Goal: Transaction & Acquisition: Obtain resource

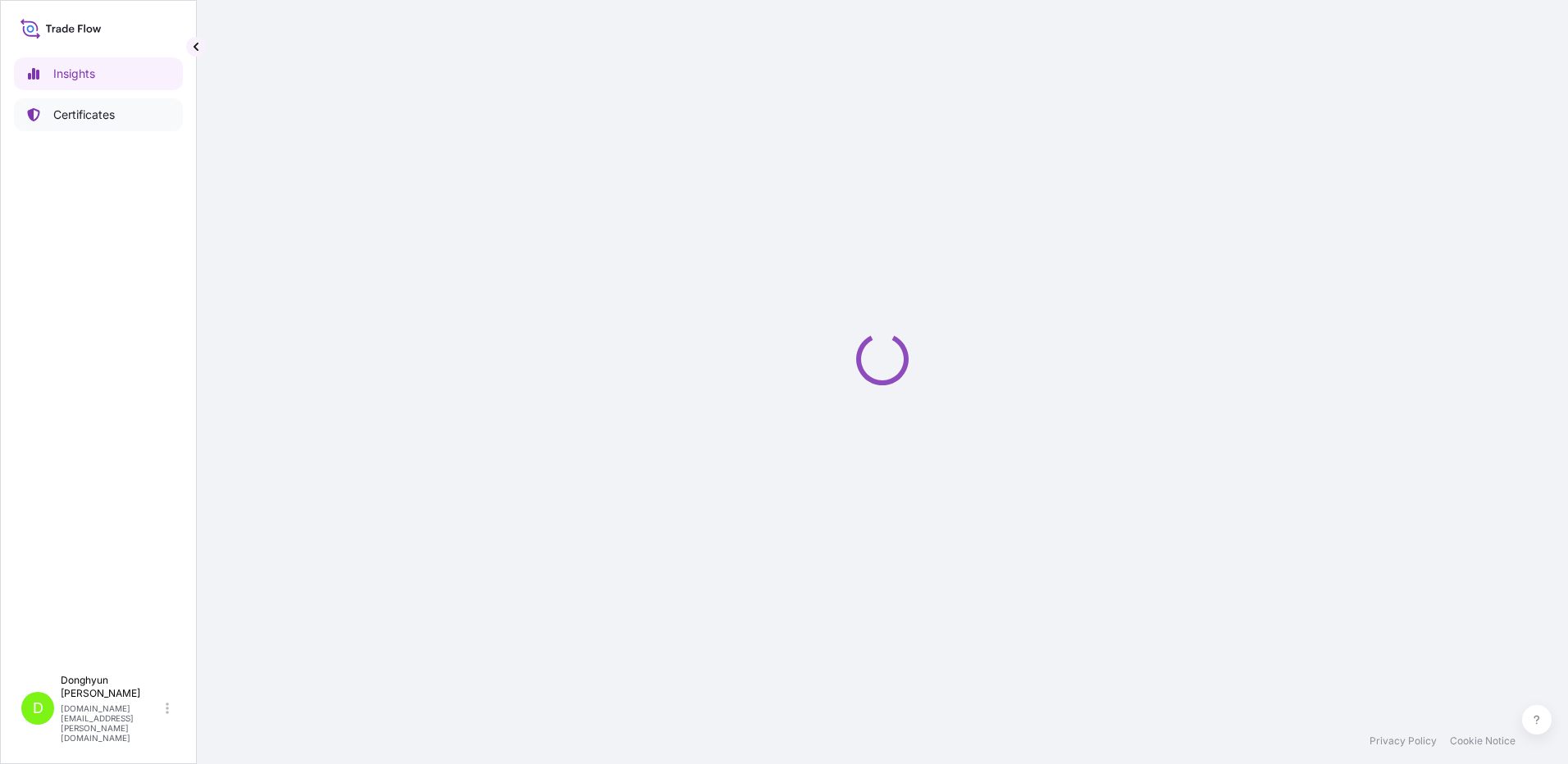
click at [81, 110] on p "Certificates" at bounding box center [84, 115] width 61 height 17
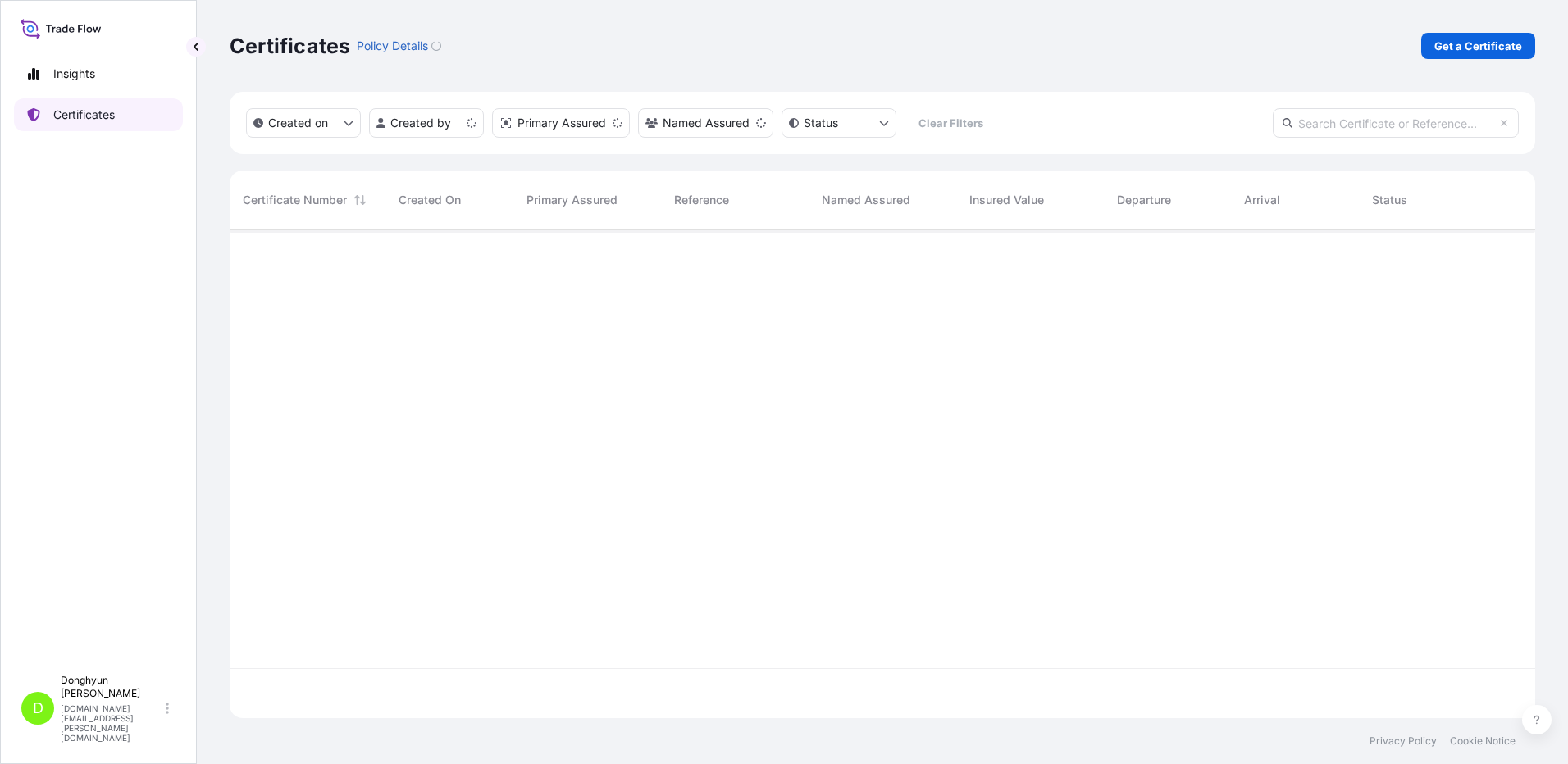
scroll to position [485, 1293]
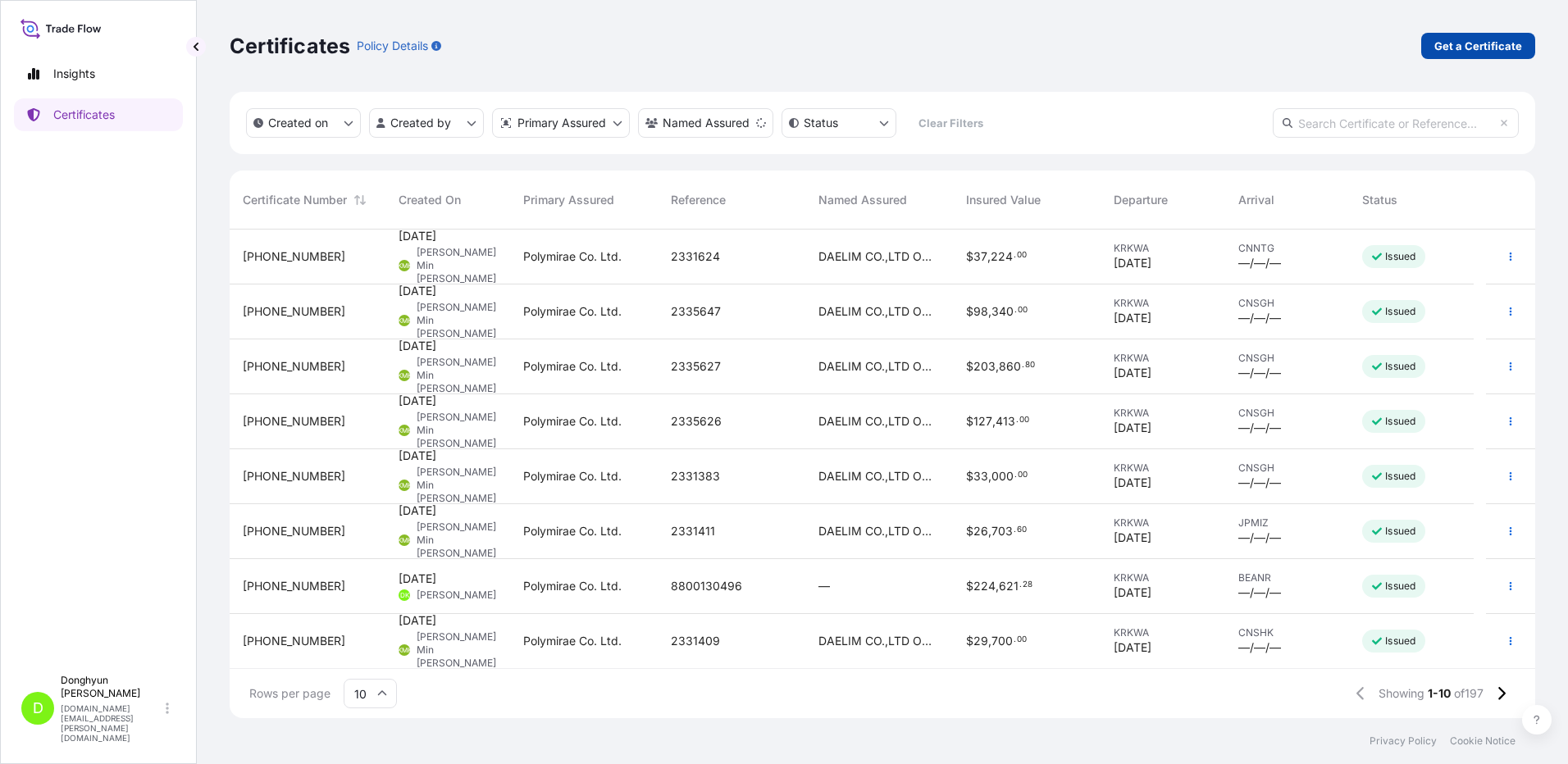
click at [1498, 51] on p "Get a Certificate" at bounding box center [1478, 46] width 88 height 17
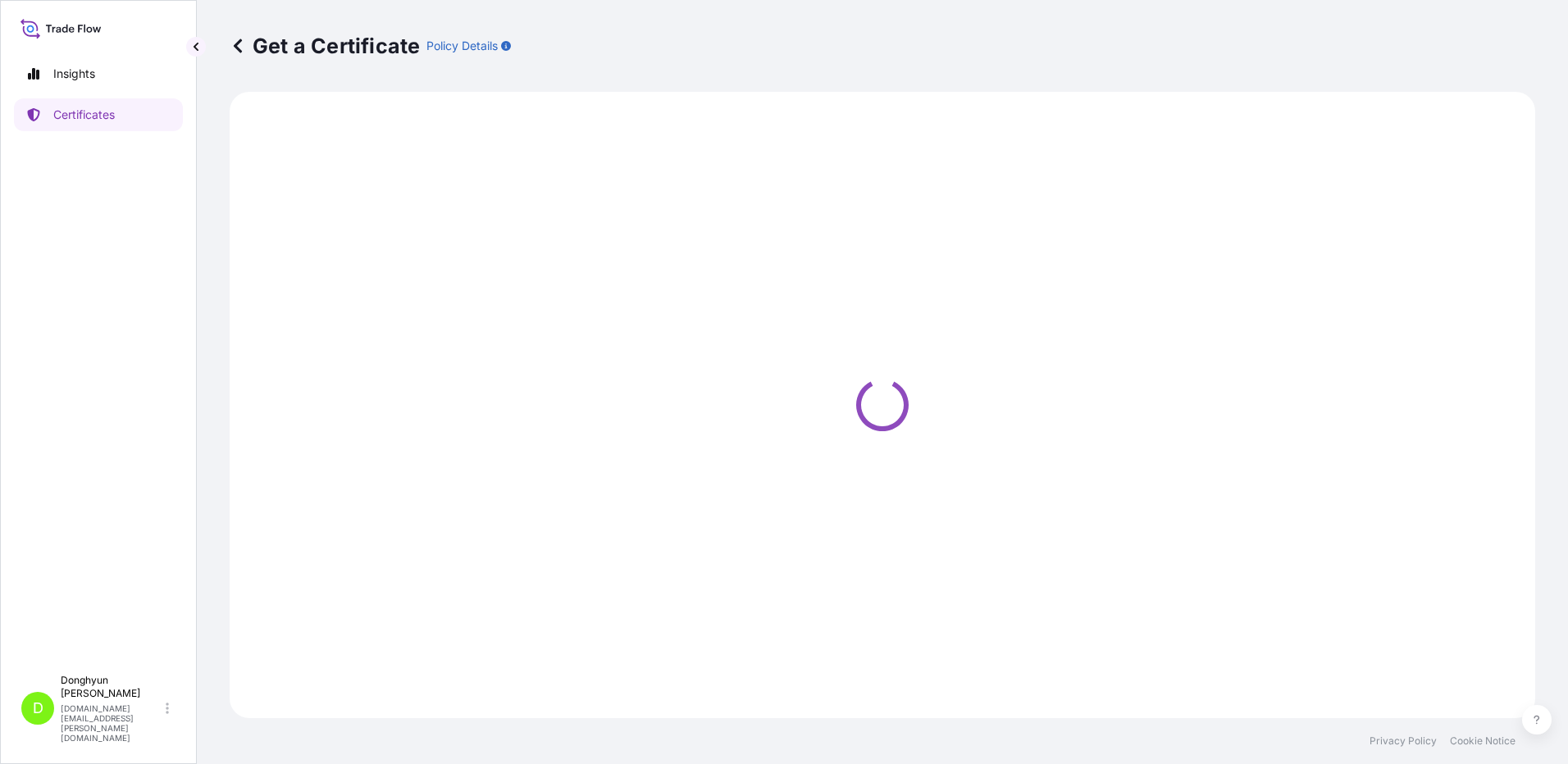
select select "Sea"
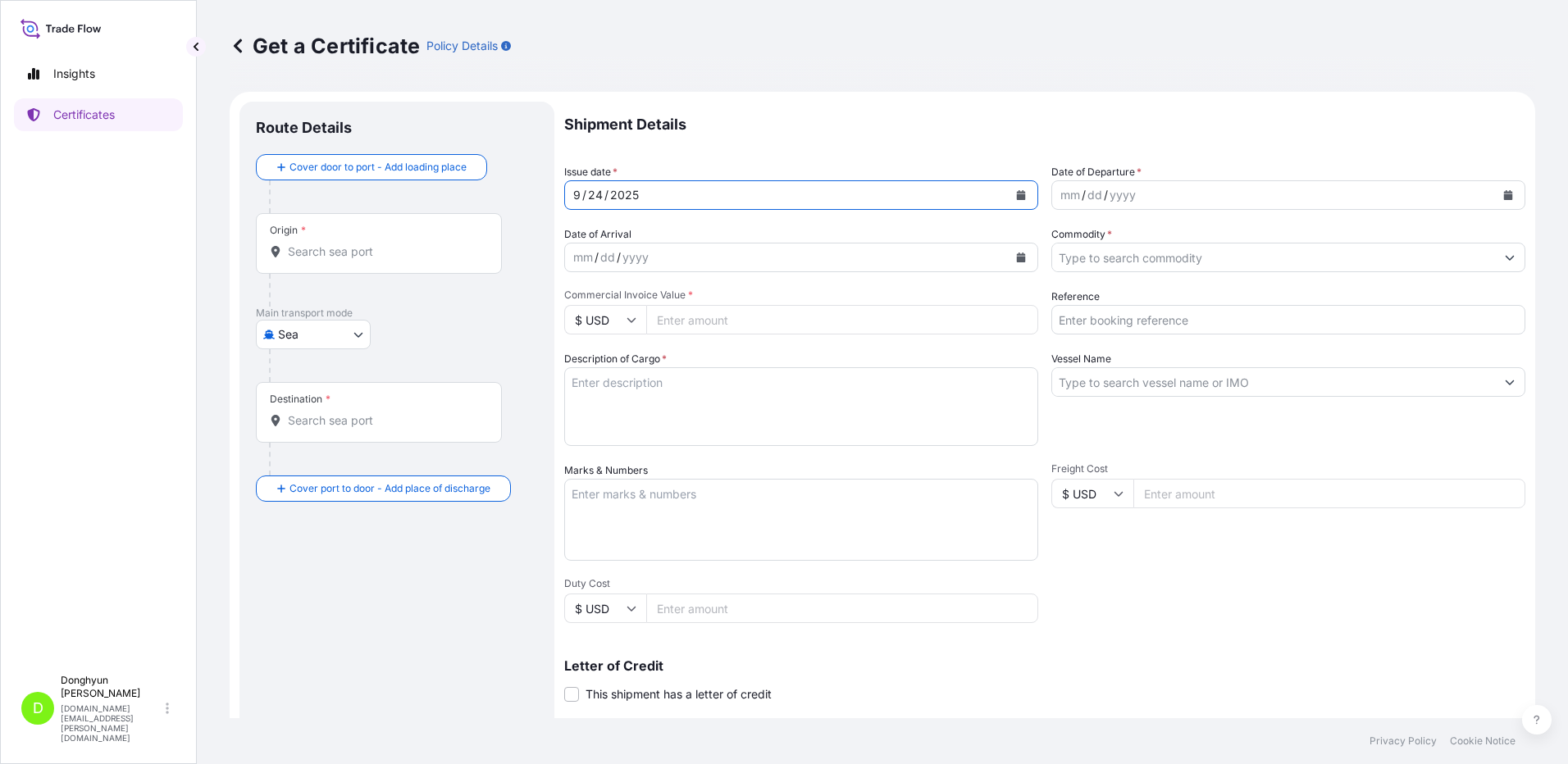
click at [1017, 197] on icon "Calendar" at bounding box center [1021, 195] width 9 height 10
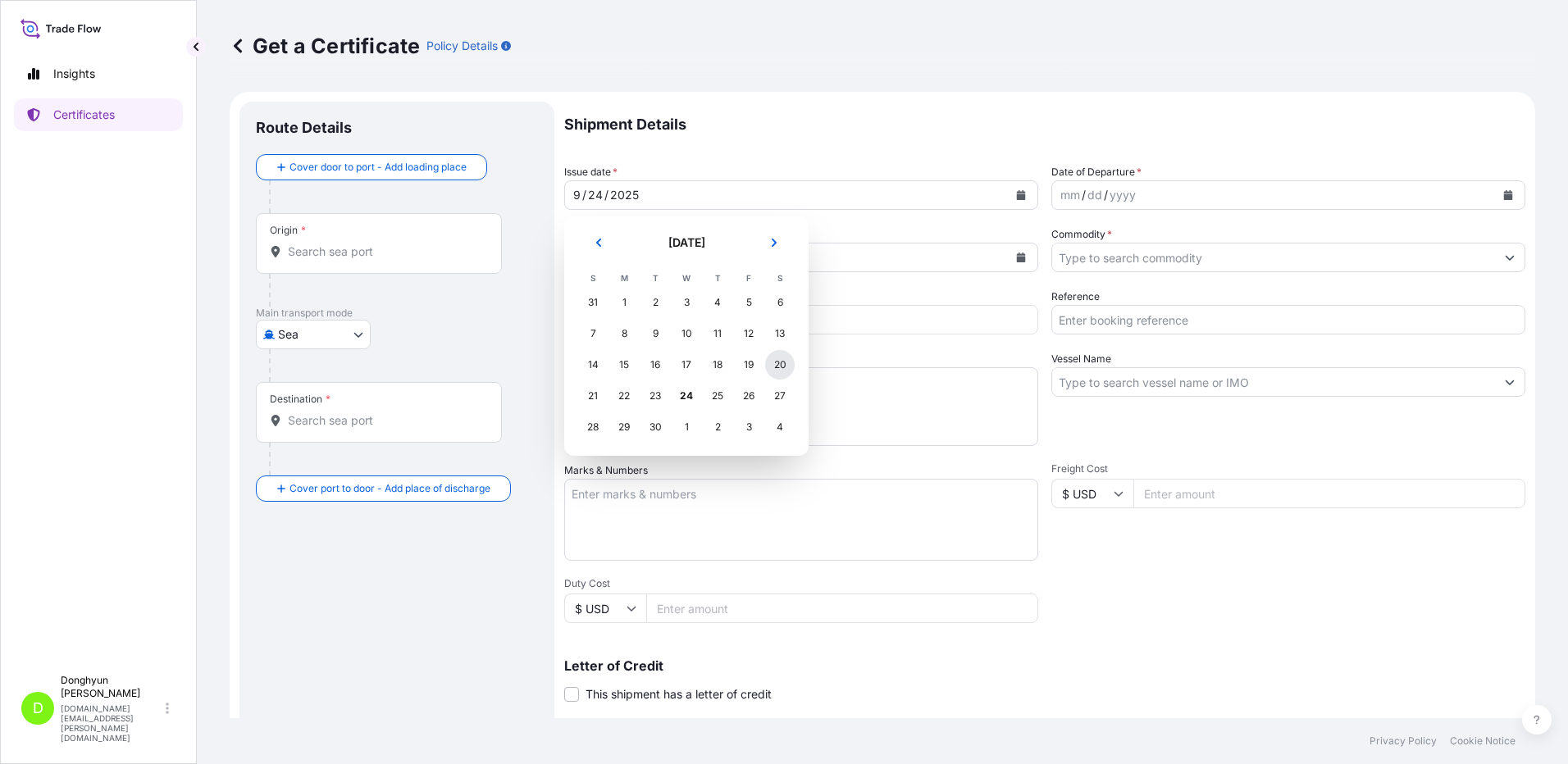
click at [774, 364] on div "20" at bounding box center [780, 365] width 30 height 30
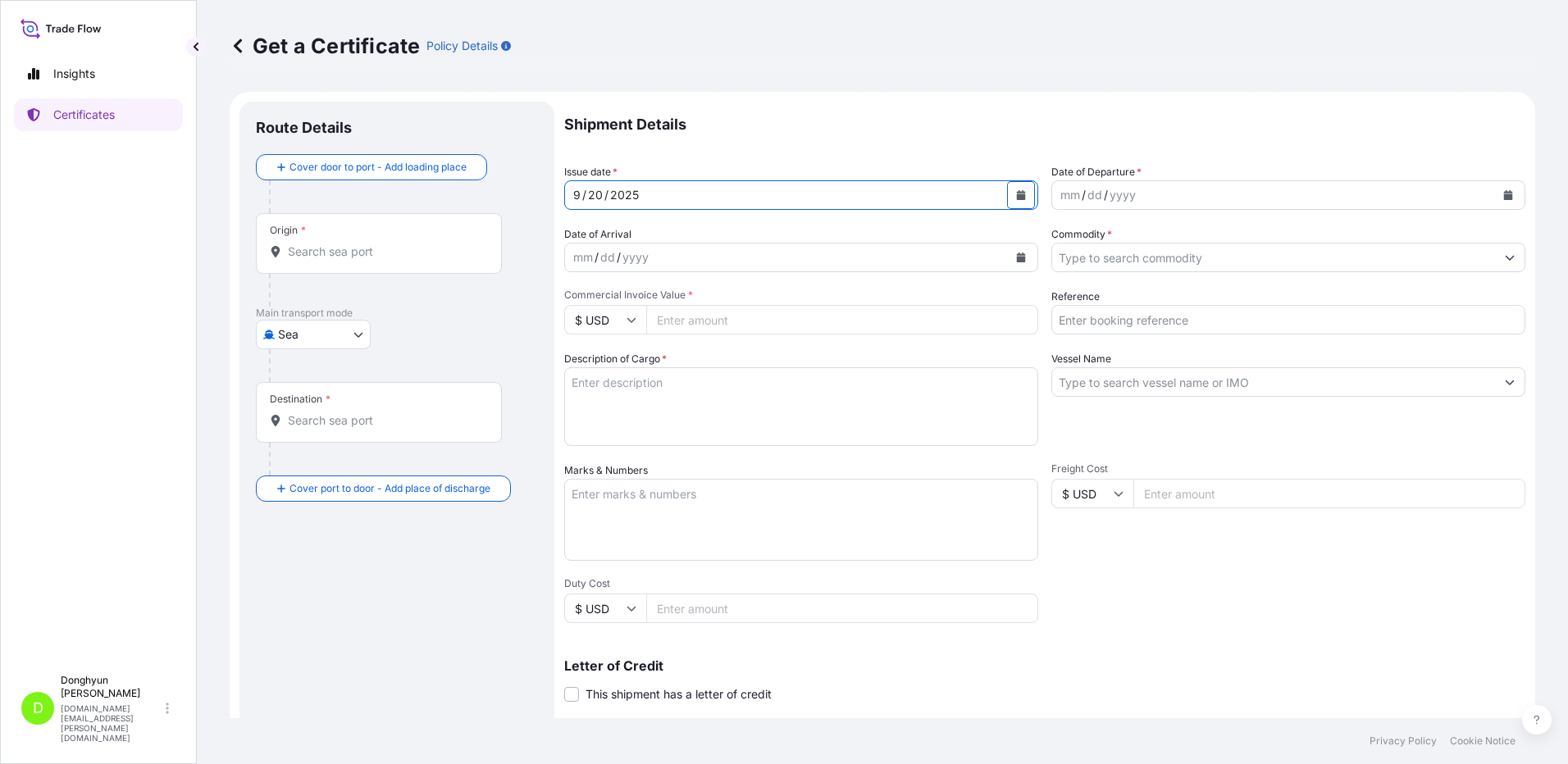
click at [1503, 194] on icon "Calendar" at bounding box center [1508, 195] width 10 height 10
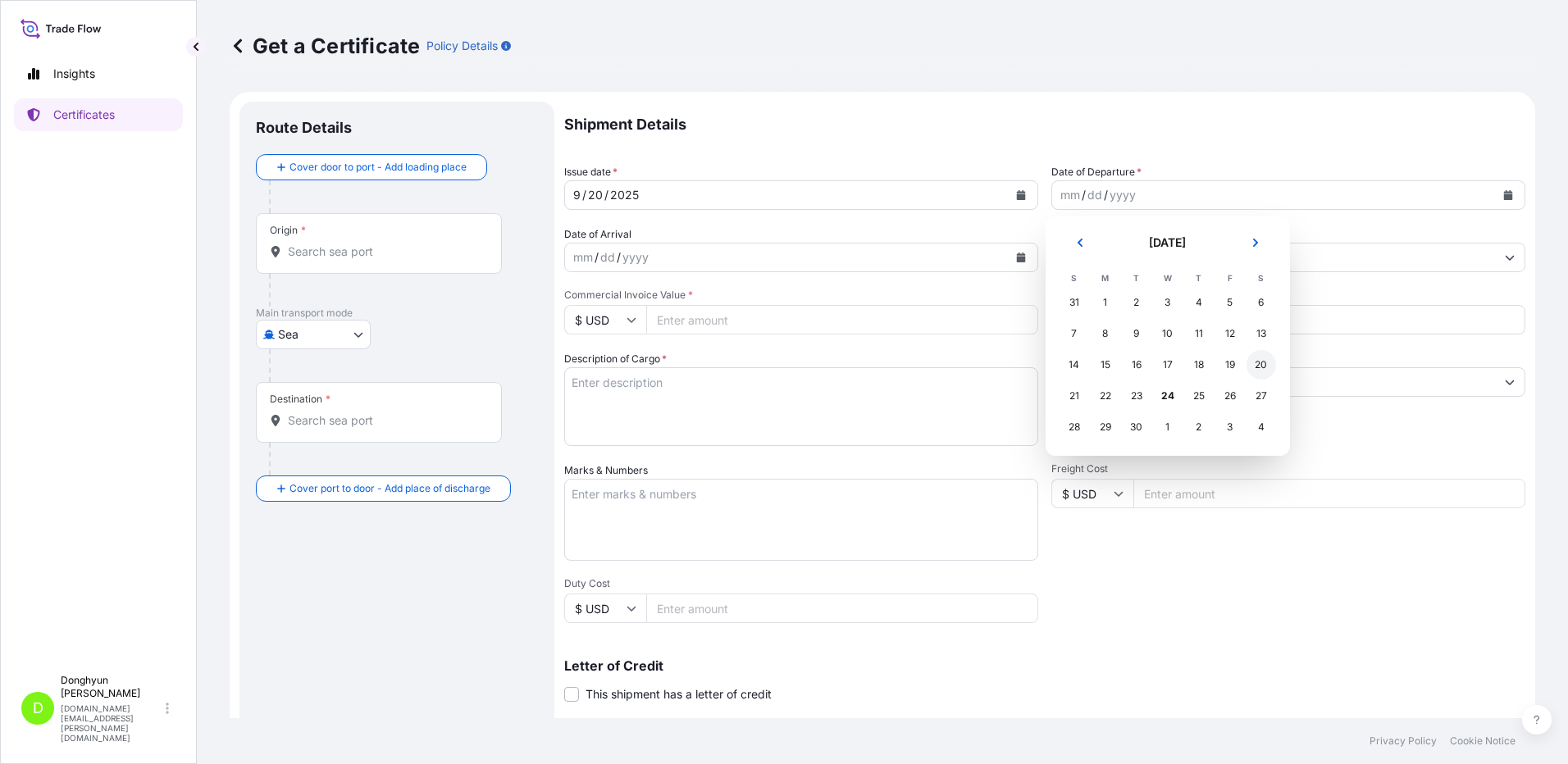
click at [1261, 365] on div "20" at bounding box center [1261, 365] width 30 height 30
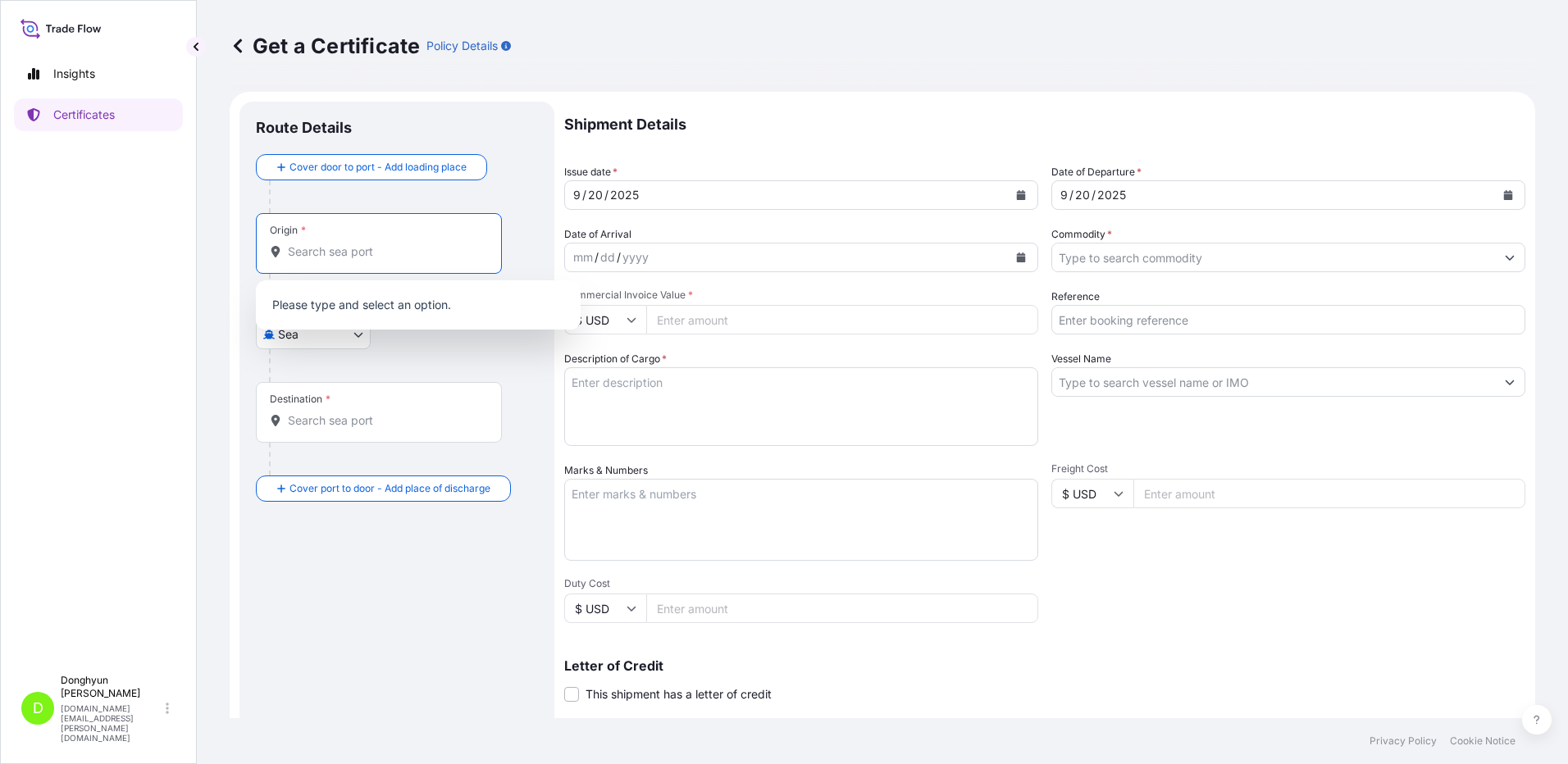
click at [361, 257] on input "Origin *" at bounding box center [385, 251] width 194 height 17
click at [793, 105] on p "Shipment Details" at bounding box center [1044, 124] width 961 height 46
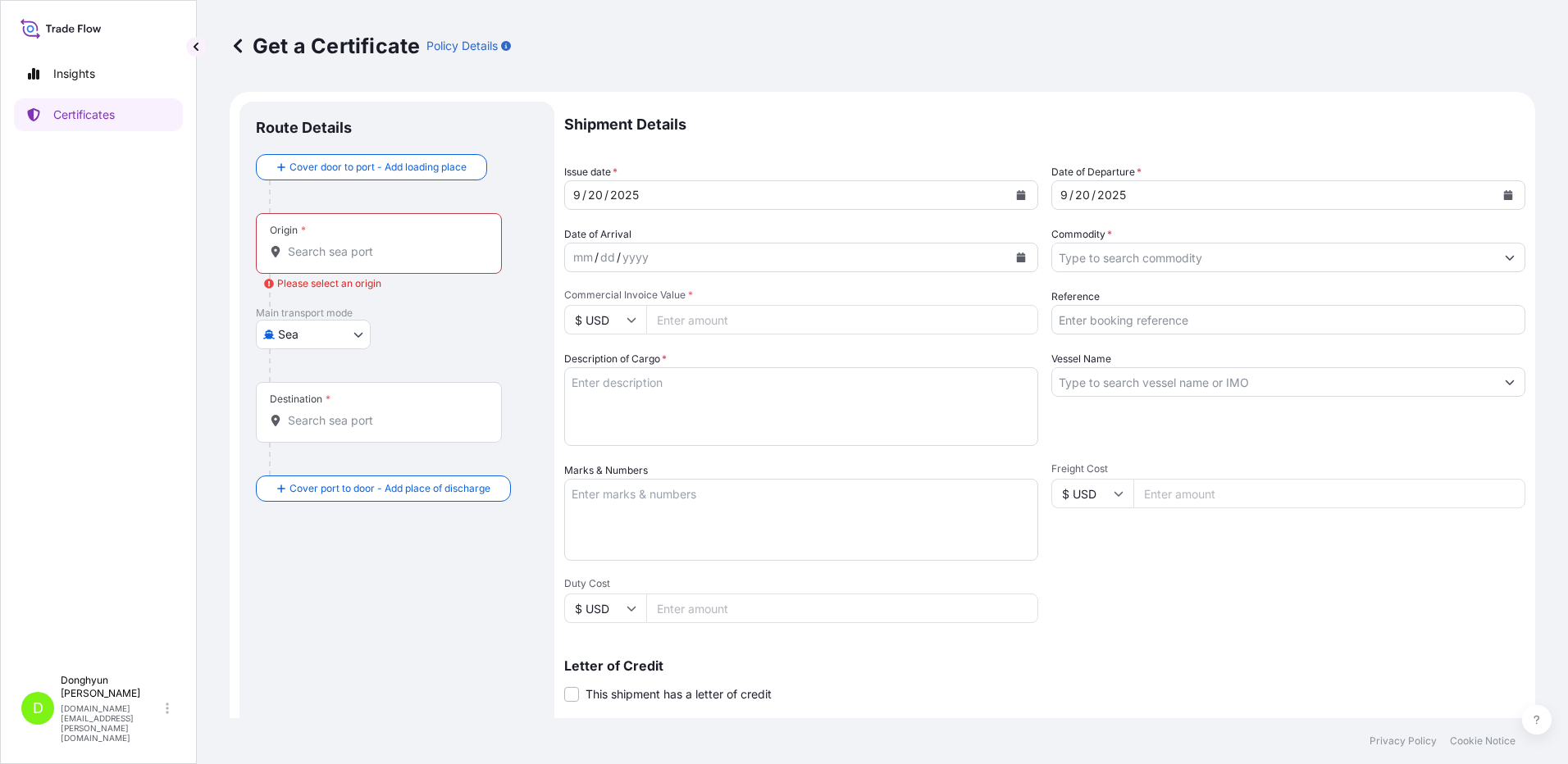
click at [344, 414] on input "Destination *" at bounding box center [385, 421] width 194 height 17
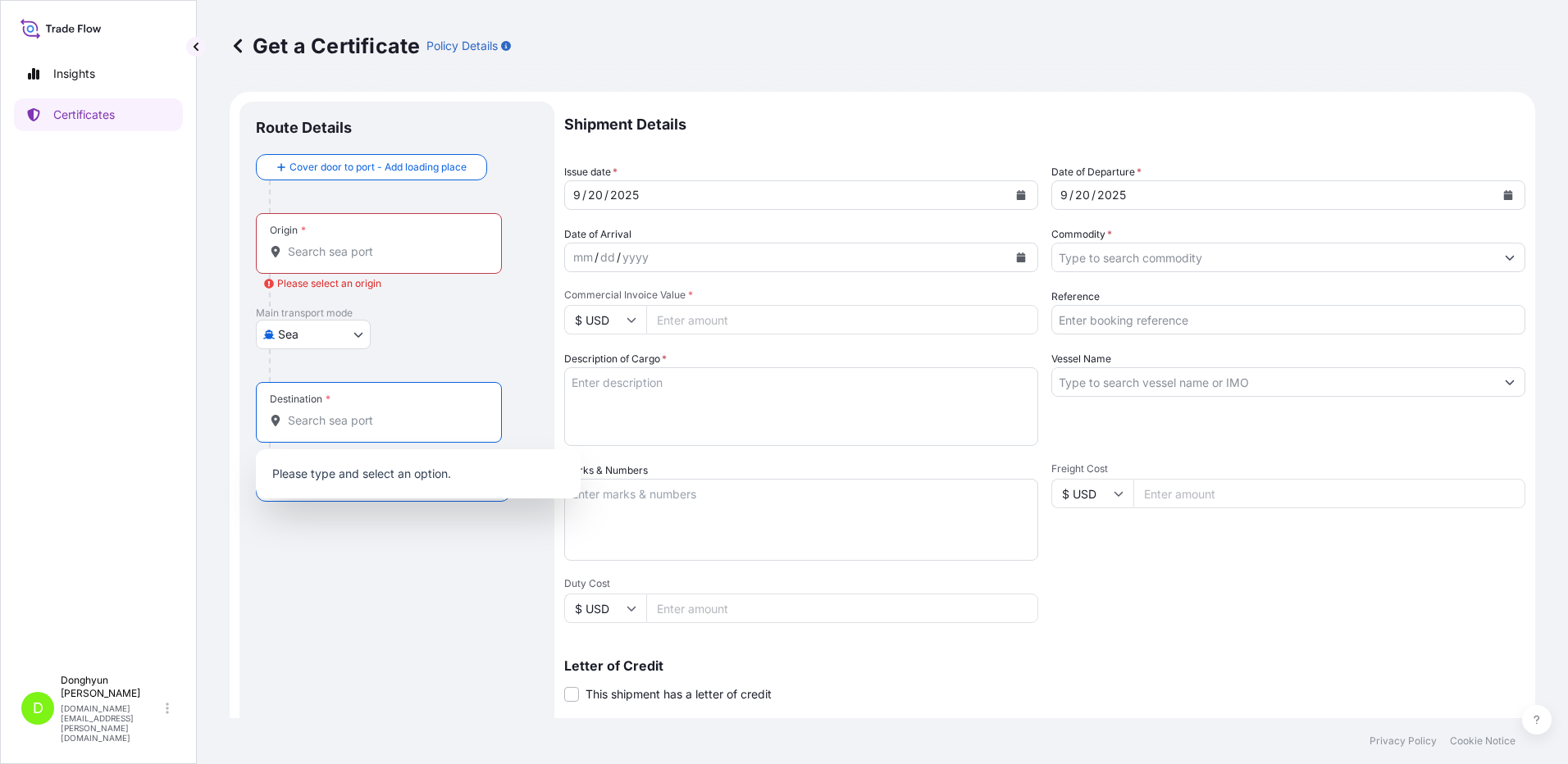
paste input "[GEOGRAPHIC_DATA]"
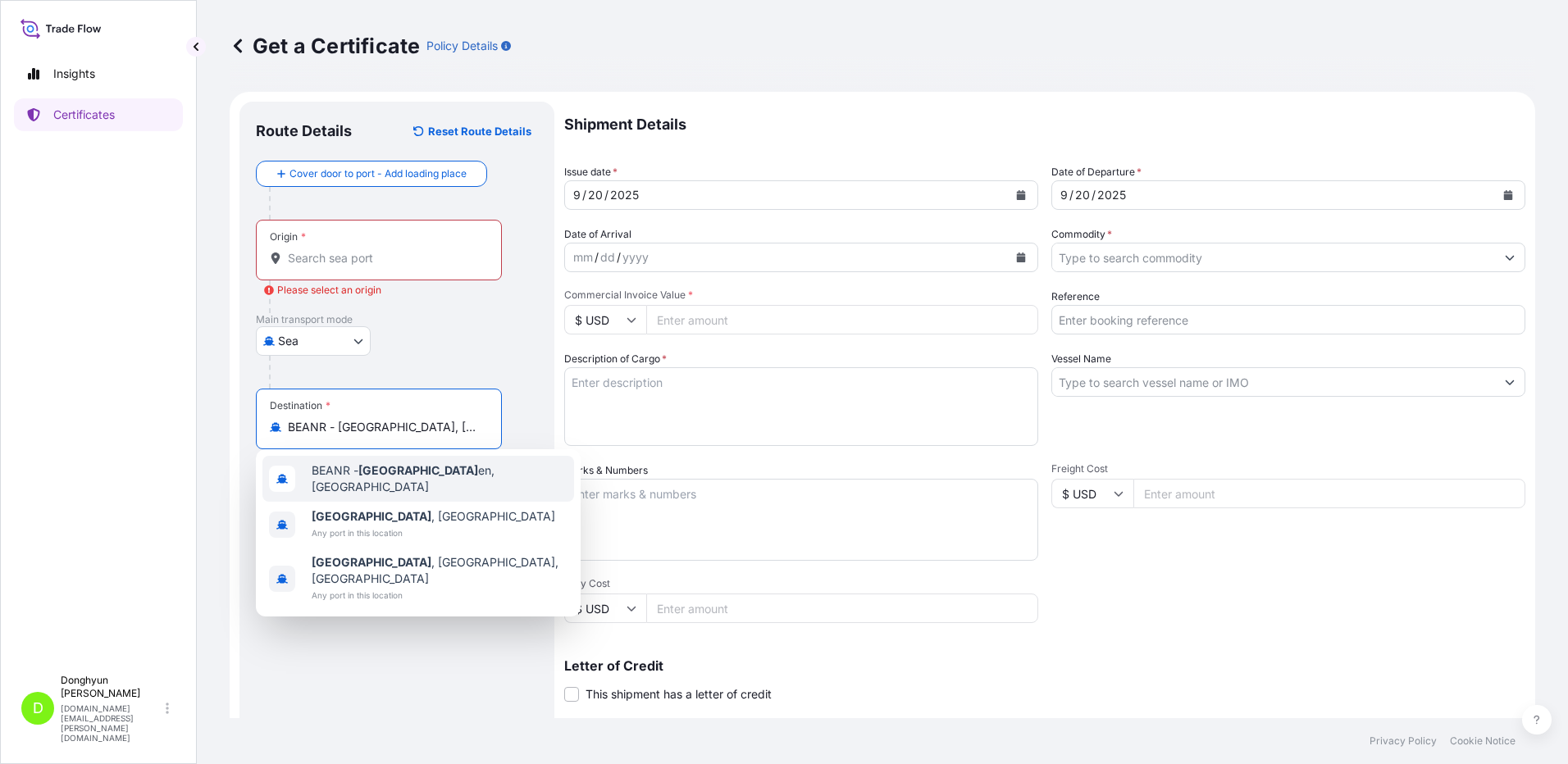
type input "BEANR - [GEOGRAPHIC_DATA], [GEOGRAPHIC_DATA]"
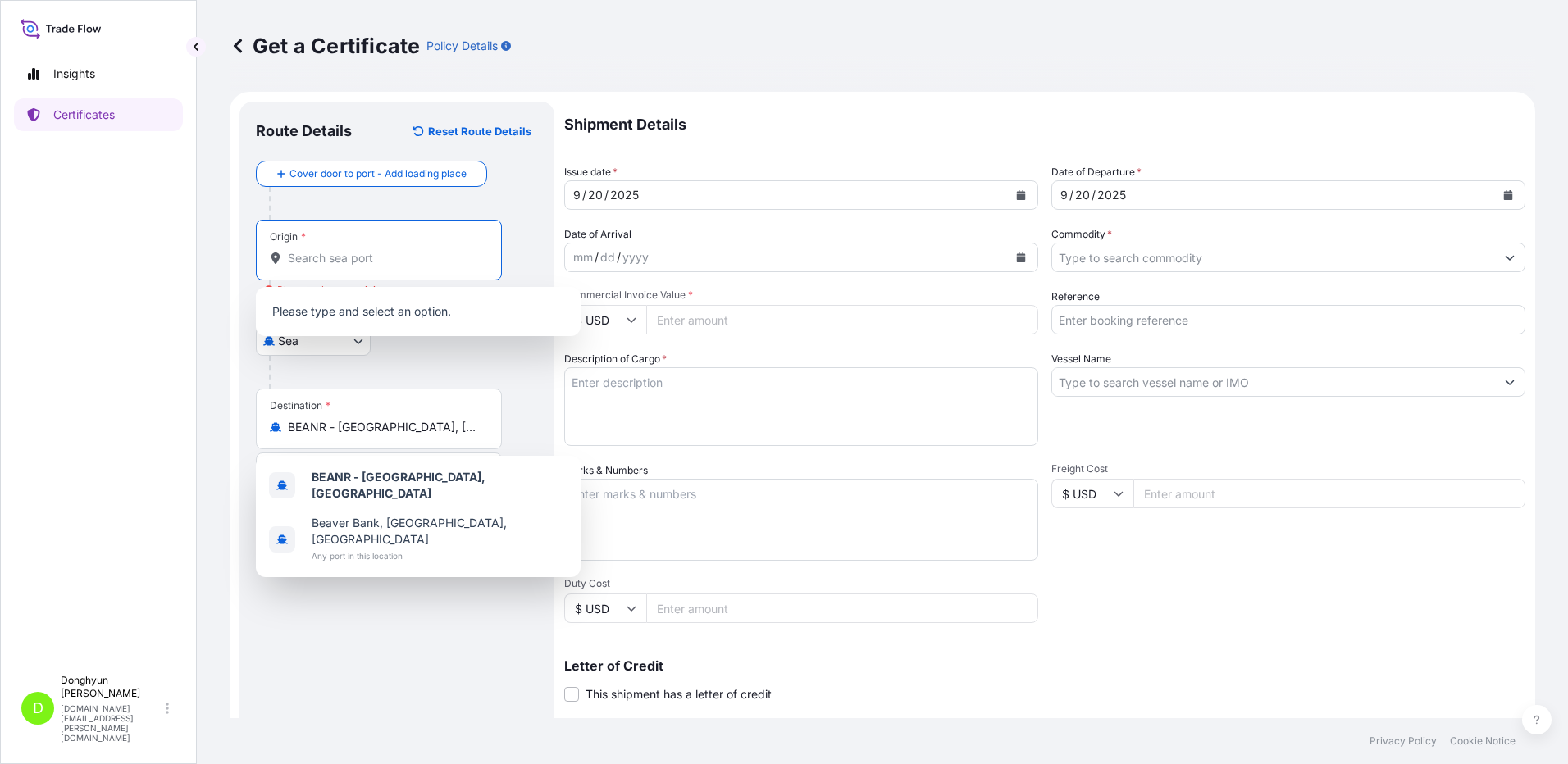
click at [318, 265] on input "Origin * Please select an origin" at bounding box center [385, 258] width 194 height 17
paste input "KWANGYANG"
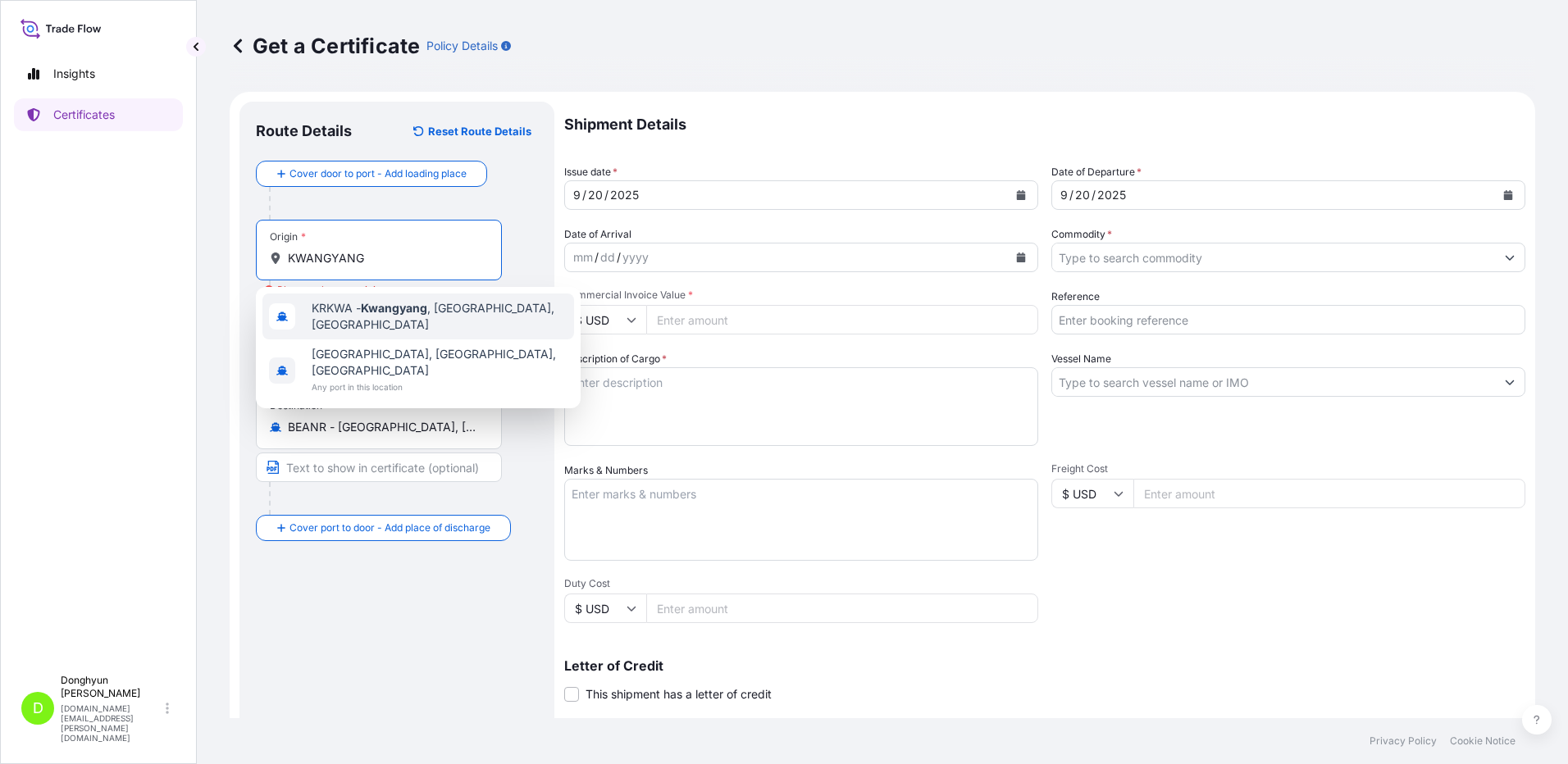
click at [350, 313] on span "KRKWA - [GEOGRAPHIC_DATA] , [GEOGRAPHIC_DATA], [GEOGRAPHIC_DATA]" at bounding box center [440, 316] width 256 height 32
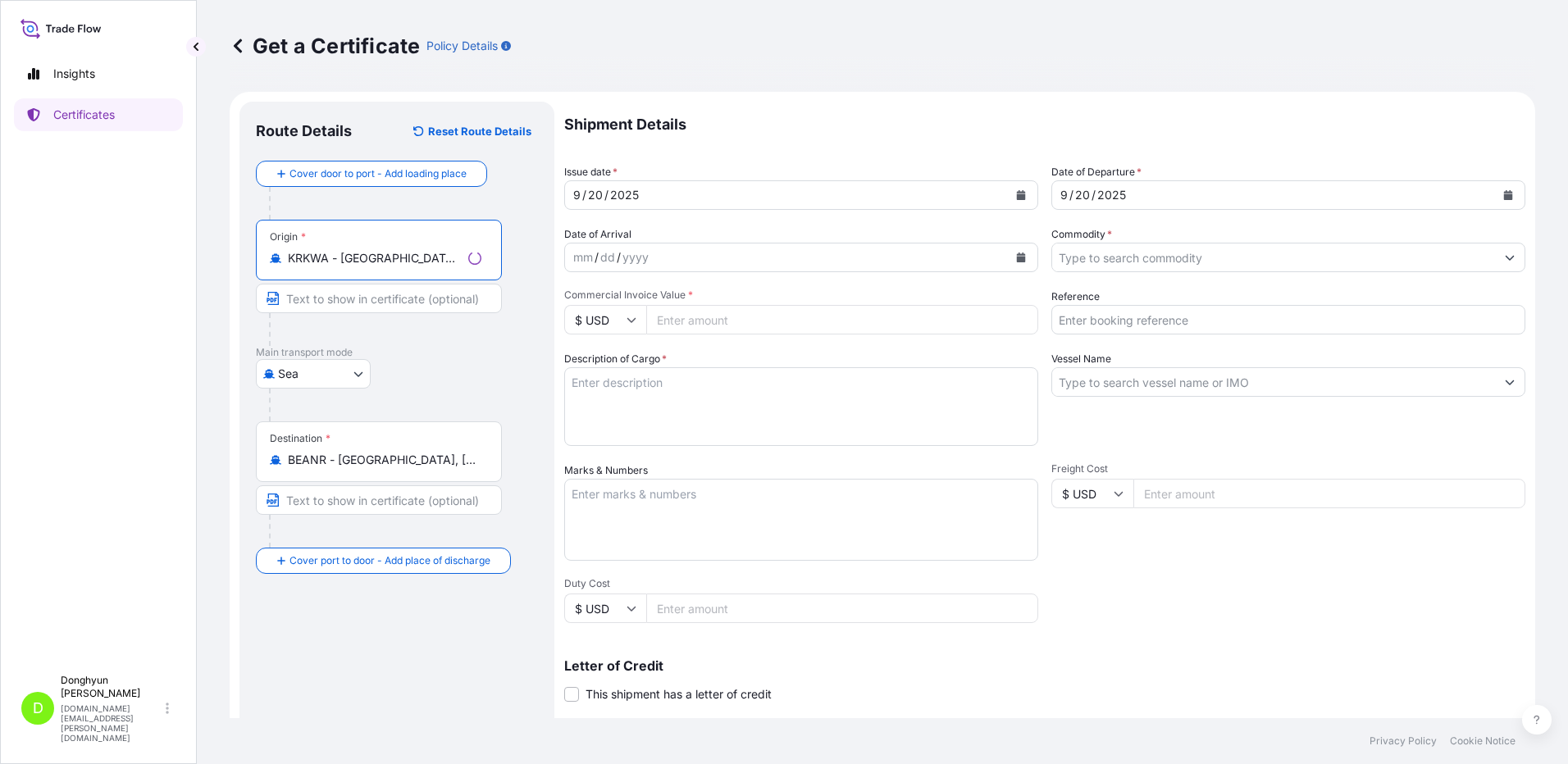
type input "KRKWA - [GEOGRAPHIC_DATA], [GEOGRAPHIC_DATA], [GEOGRAPHIC_DATA]"
click at [360, 635] on div "Route Details Reset Route Details Cover door to port - Add loading place Place …" at bounding box center [397, 515] width 282 height 795
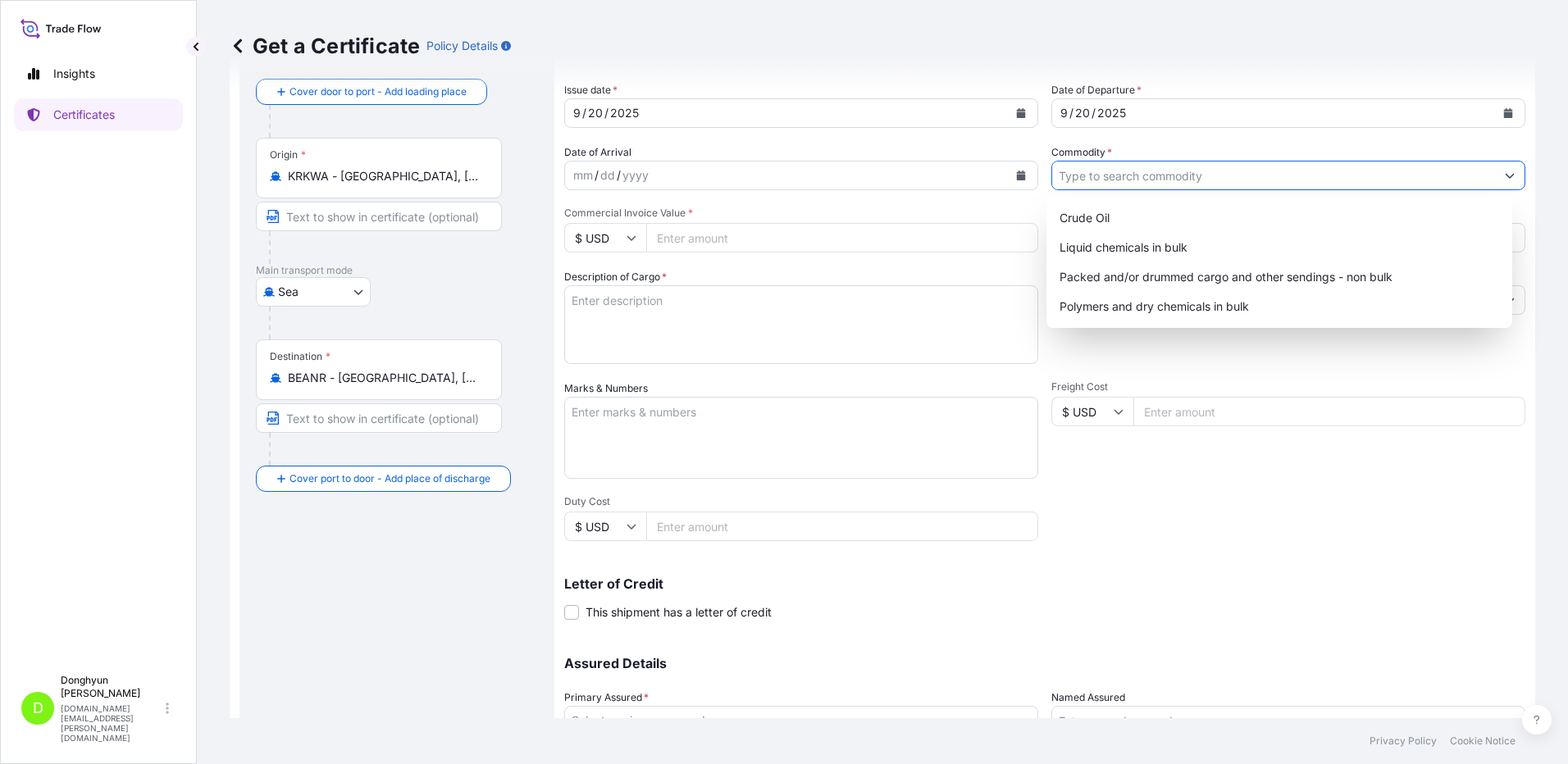
click at [1142, 174] on input "Commodity *" at bounding box center [1273, 175] width 442 height 30
click at [1134, 303] on div "Polymers and dry chemicals in bulk" at bounding box center [1280, 307] width 454 height 30
type input "Polymers and dry chemicals in bulk"
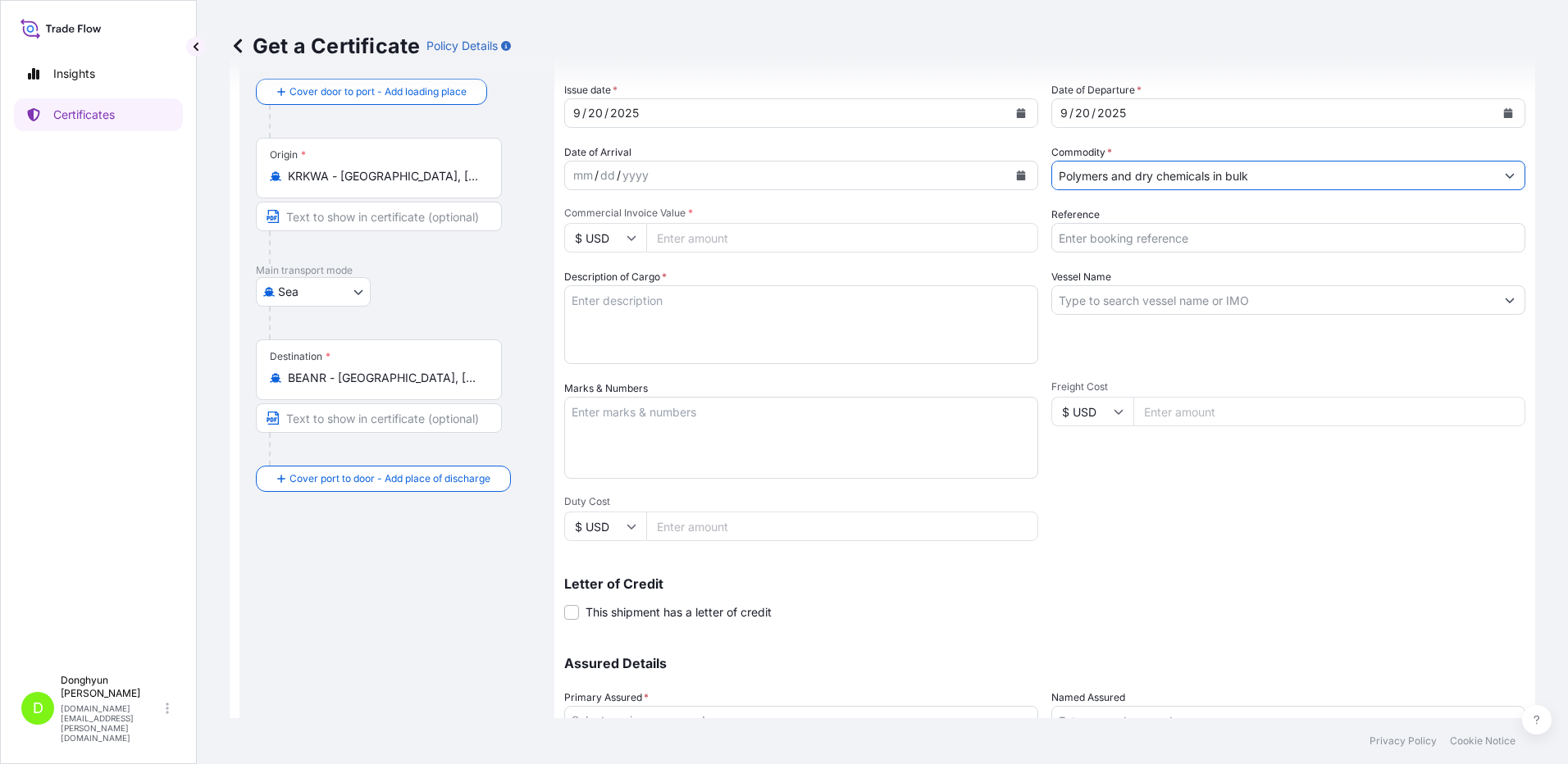
click at [620, 315] on textarea "Description of Cargo *" at bounding box center [801, 325] width 474 height 79
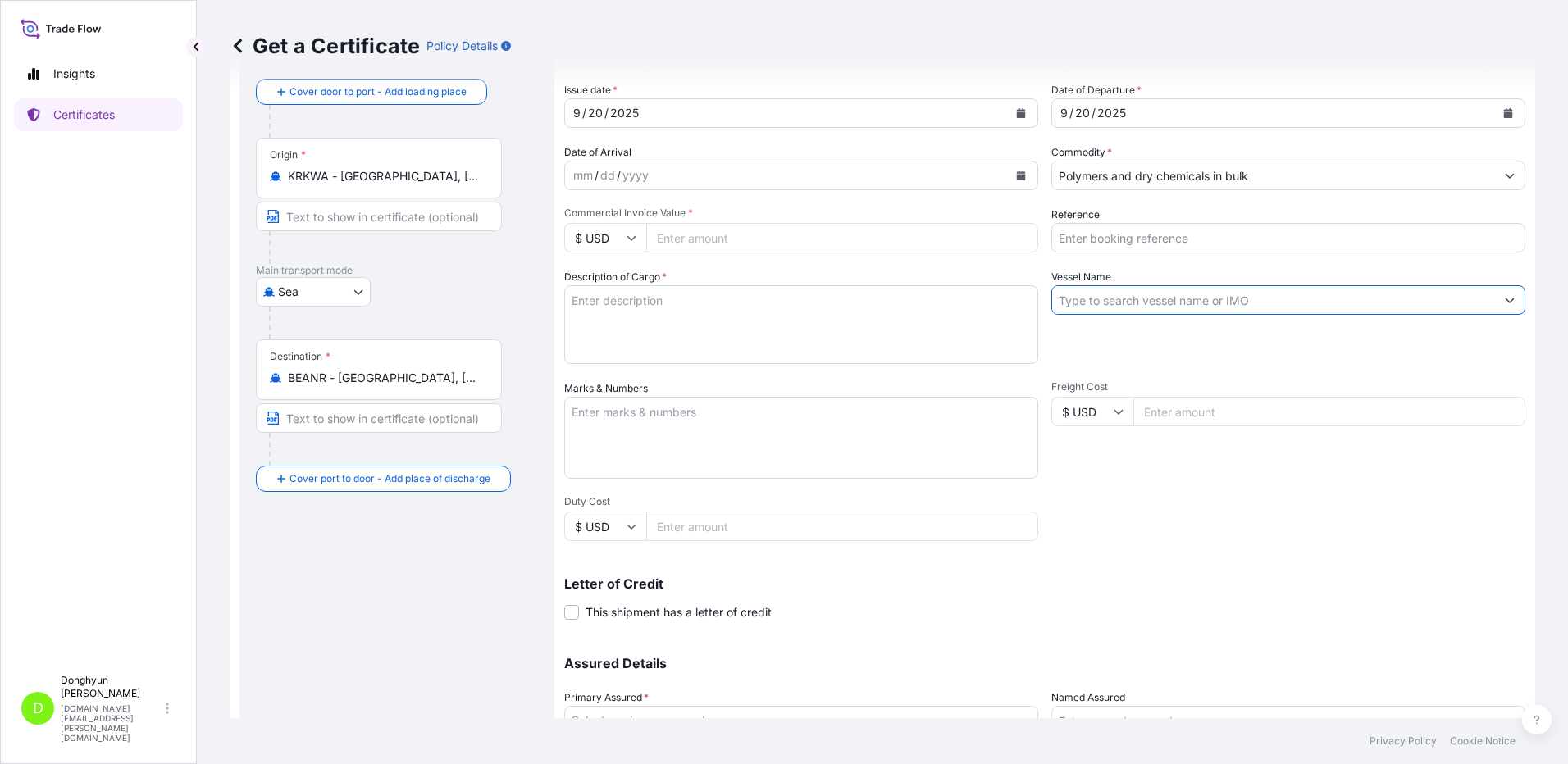
click at [1141, 299] on input "Vessel Name" at bounding box center [1273, 301] width 442 height 30
paste input "HMM TURQUOISE"
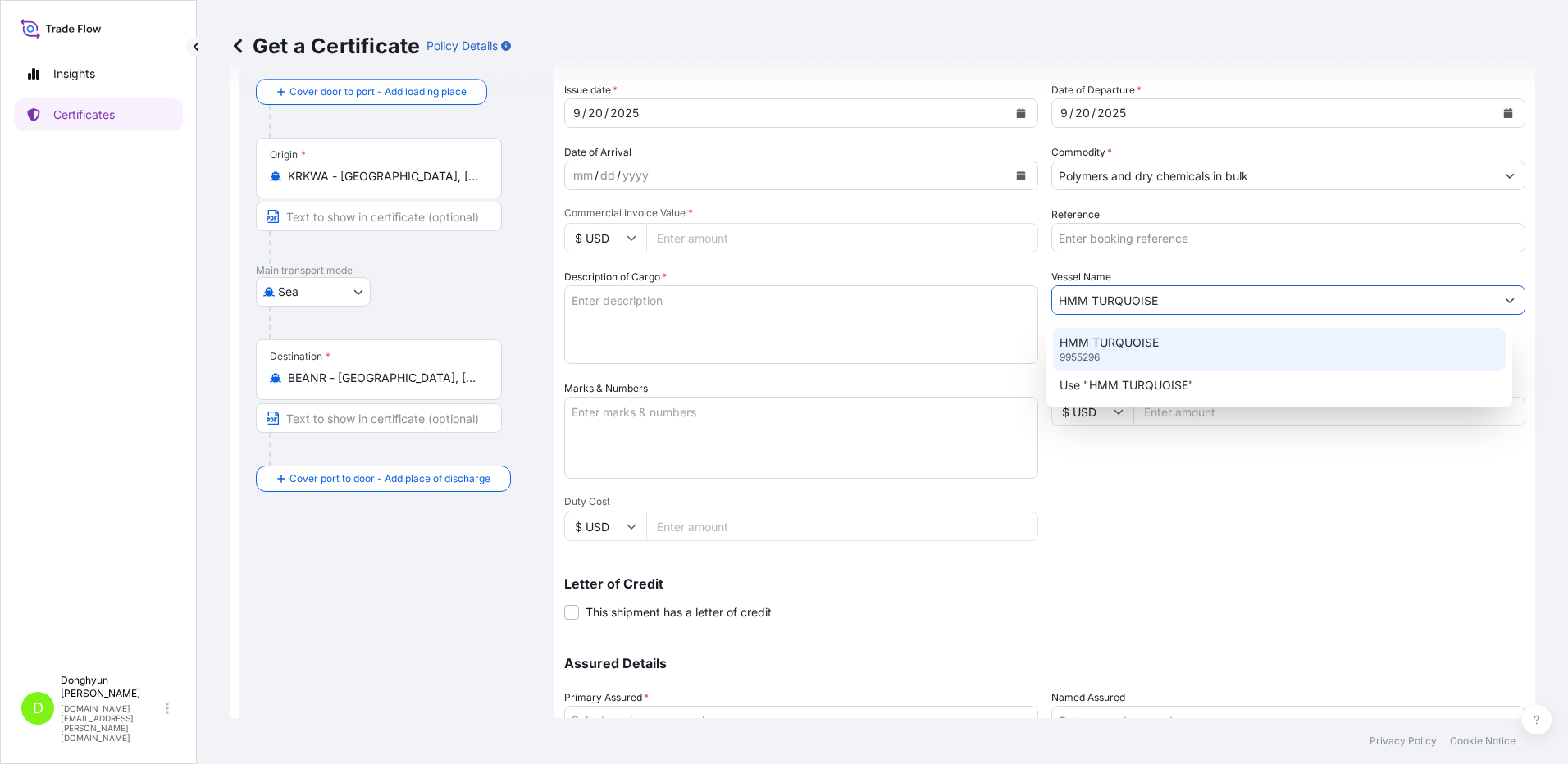
click at [1134, 351] on div "HMM TURQUOISE 9955296" at bounding box center [1280, 349] width 454 height 43
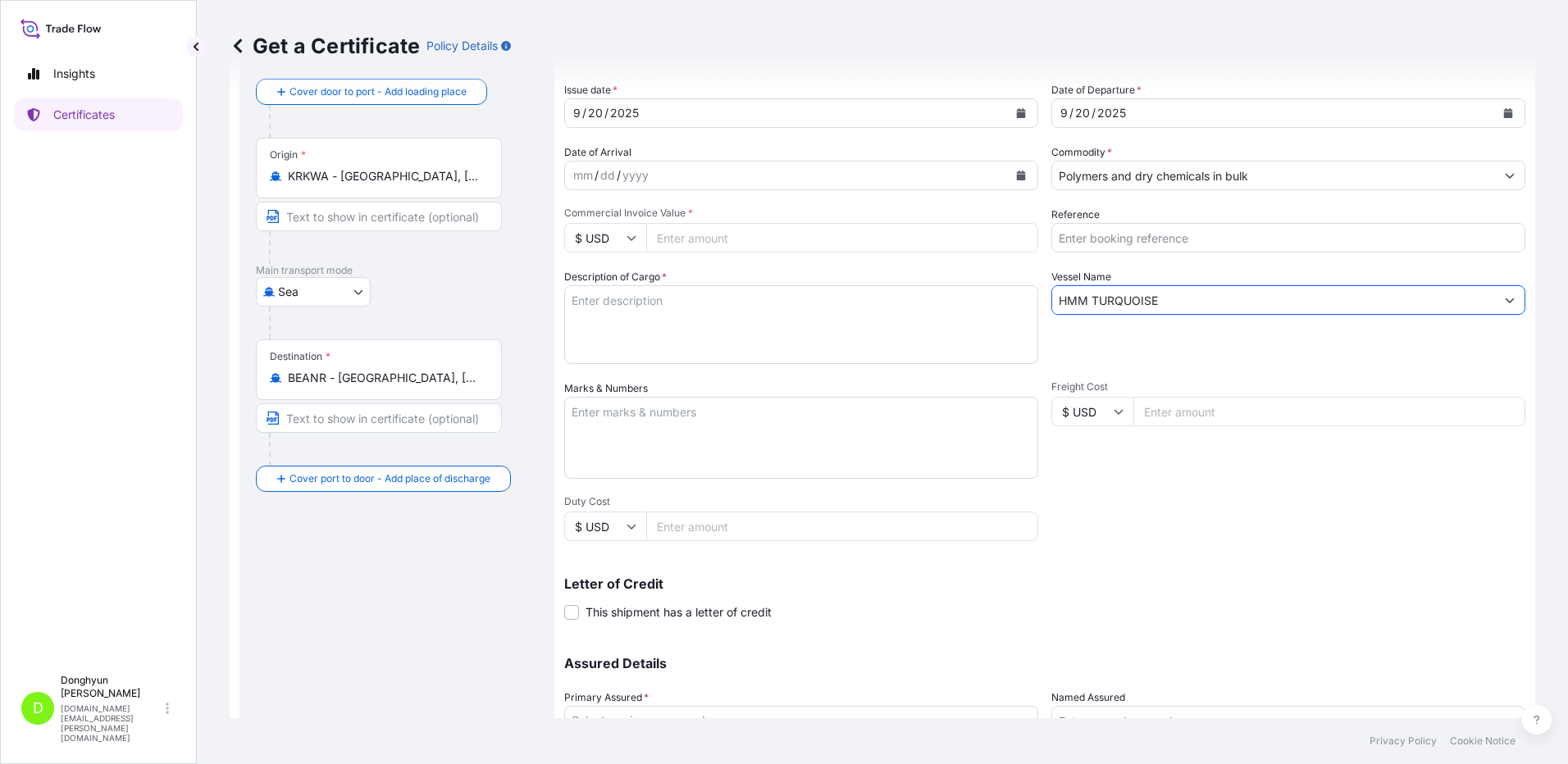
type input "HMM TURQUOISE"
click at [1092, 234] on input "Reference" at bounding box center [1288, 238] width 474 height 30
drag, startPoint x: 1099, startPoint y: 237, endPoint x: 865, endPoint y: 103, distance: 269.7
click at [1098, 237] on input "Reference" at bounding box center [1288, 238] width 474 height 30
paste input "8800130493"
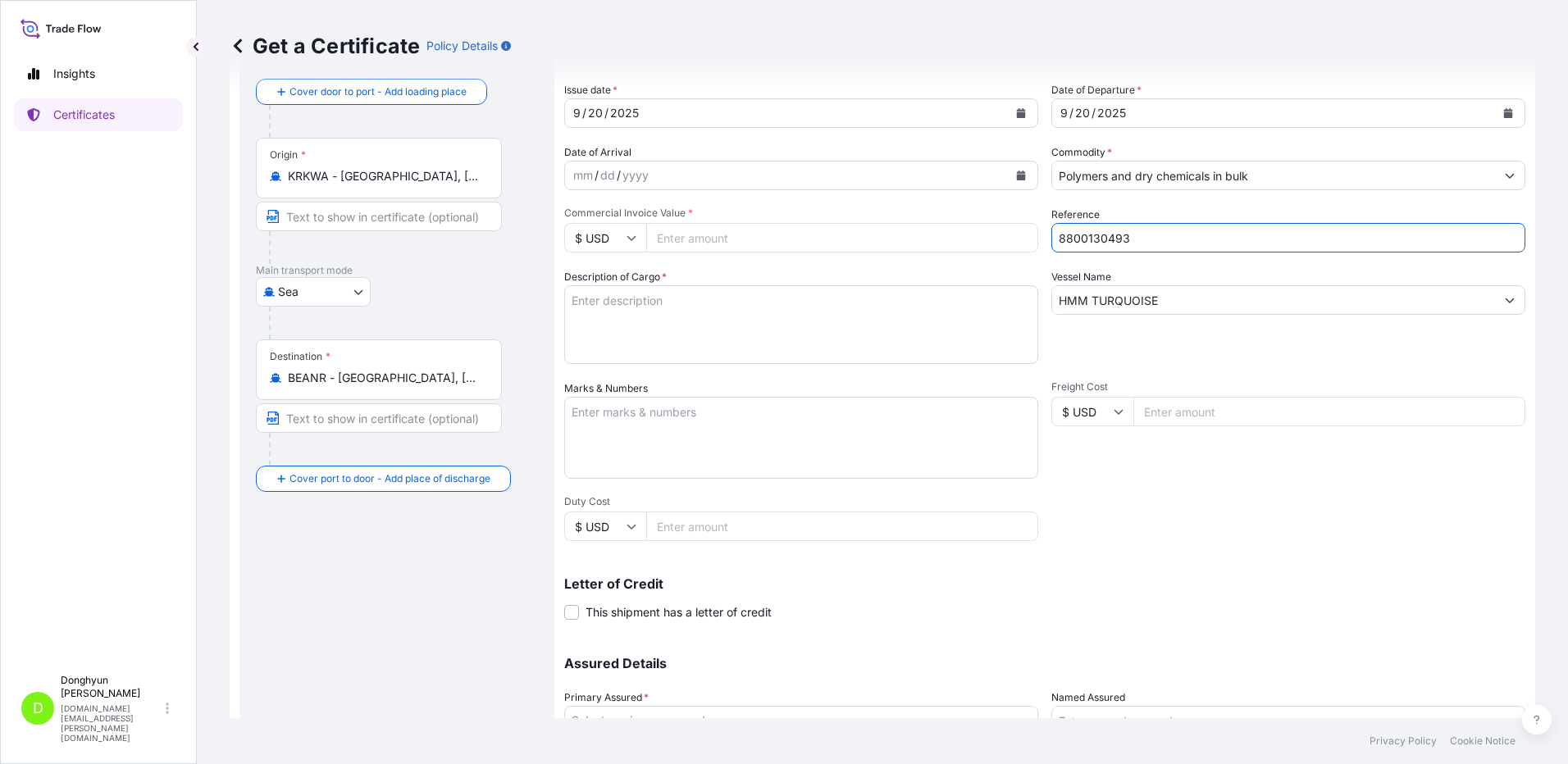
type input "8800130493"
click at [812, 38] on div "Get a Certificate Policy Details" at bounding box center [882, 46] width 1305 height 26
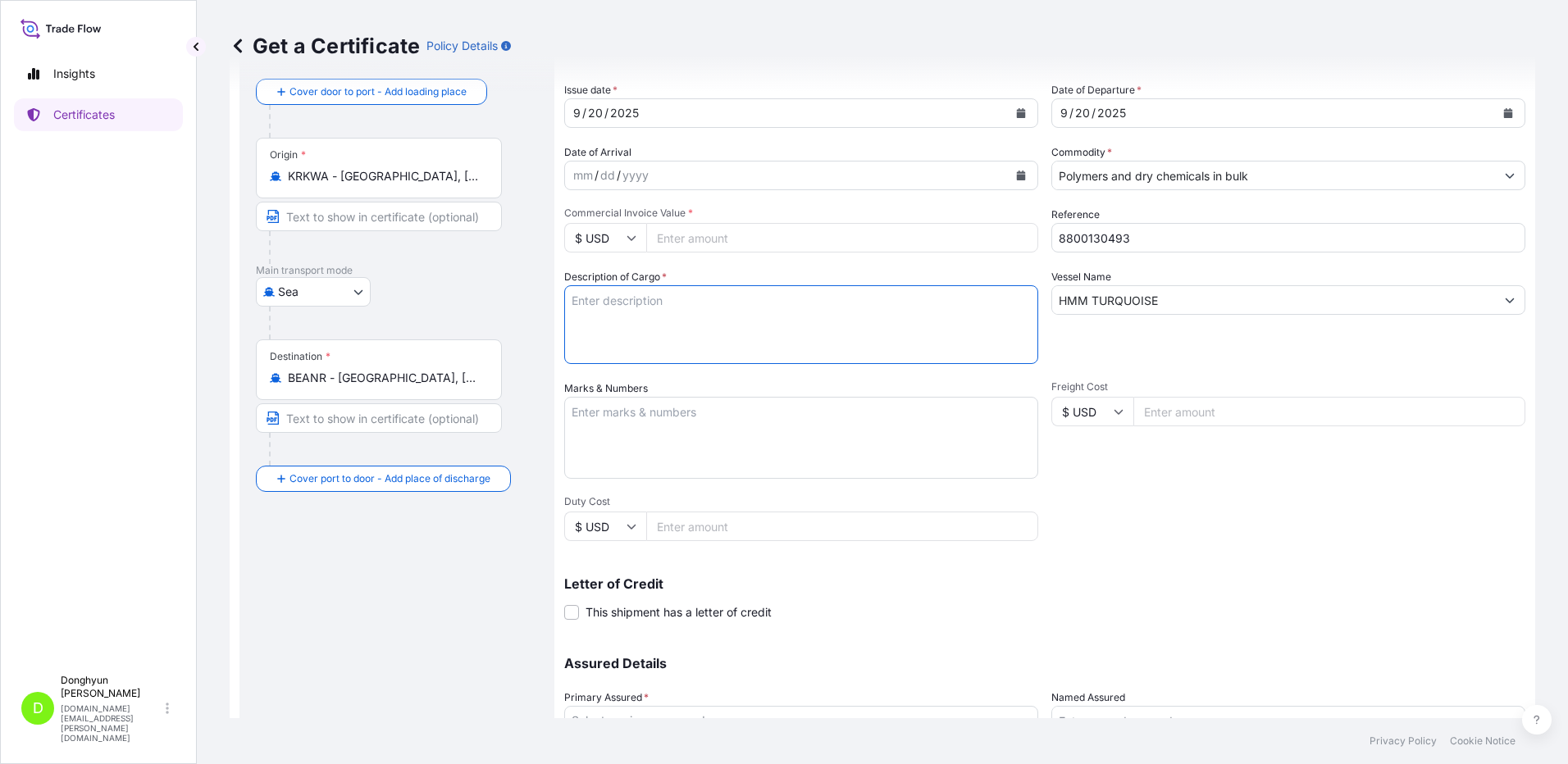
click at [667, 336] on textarea "Description of Cargo *" at bounding box center [801, 325] width 474 height 79
click at [666, 316] on textarea "Description of Cargo *" at bounding box center [801, 325] width 474 height 79
paste textarea "HPP MF650Y PWD BT (PMC) PO 4406018286"
type textarea "HPP MF650Y PWD BT (PMC) PO 4406018286"
click at [477, 612] on div "Route Details Reset Route Details Cover door to port - Add loading place Place …" at bounding box center [397, 433] width 282 height 795
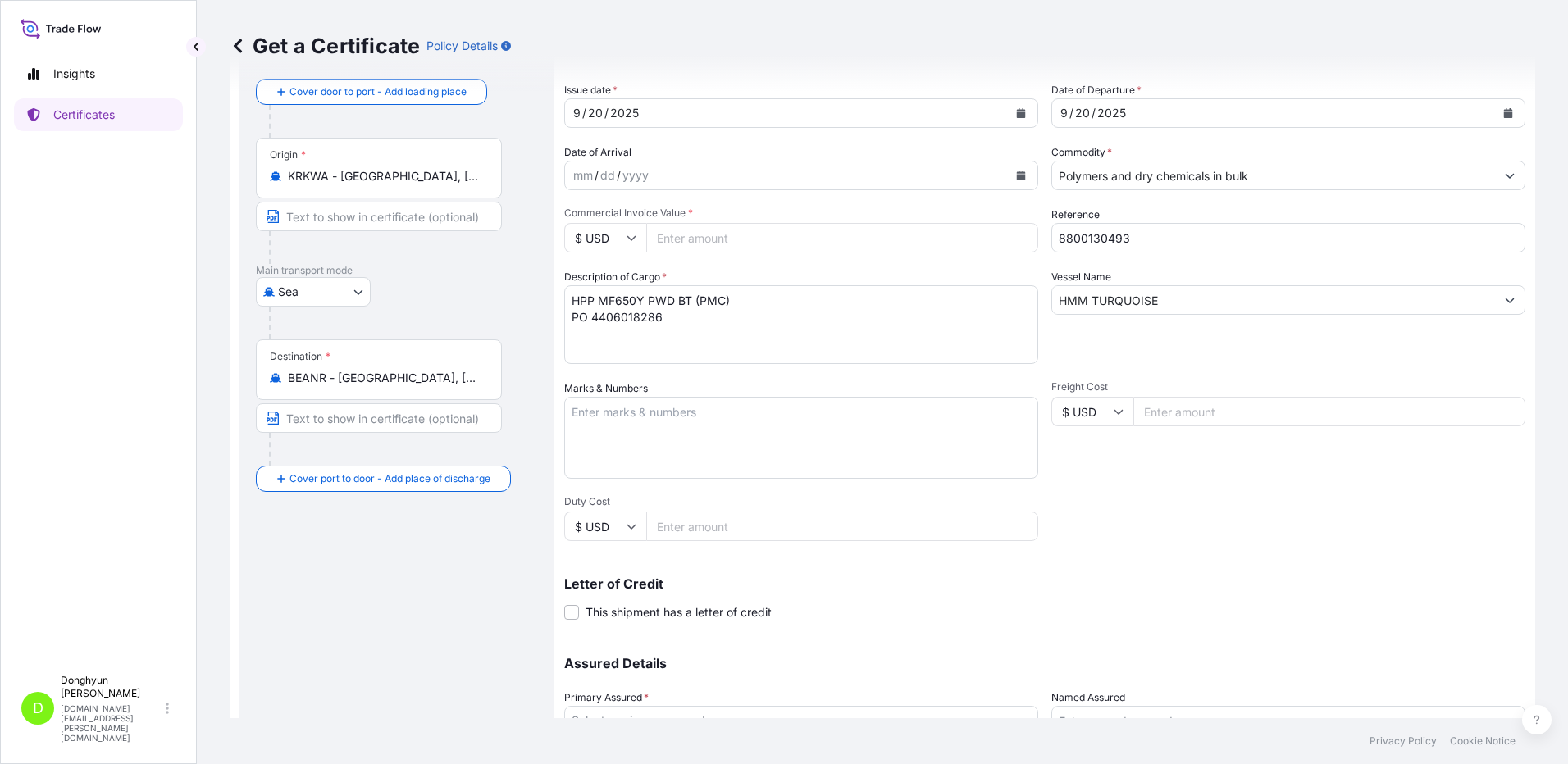
click at [696, 237] on input "Commercial Invoice Value *" at bounding box center [842, 238] width 392 height 30
paste input "270669.95"
type input "270669.95"
click at [748, 64] on div "Get a Certificate Policy Details" at bounding box center [882, 46] width 1305 height 92
click at [1262, 550] on div "Shipment Details Issue date * [DATE] Date of Departure * [DATE] Date of Arrival…" at bounding box center [1044, 410] width 961 height 782
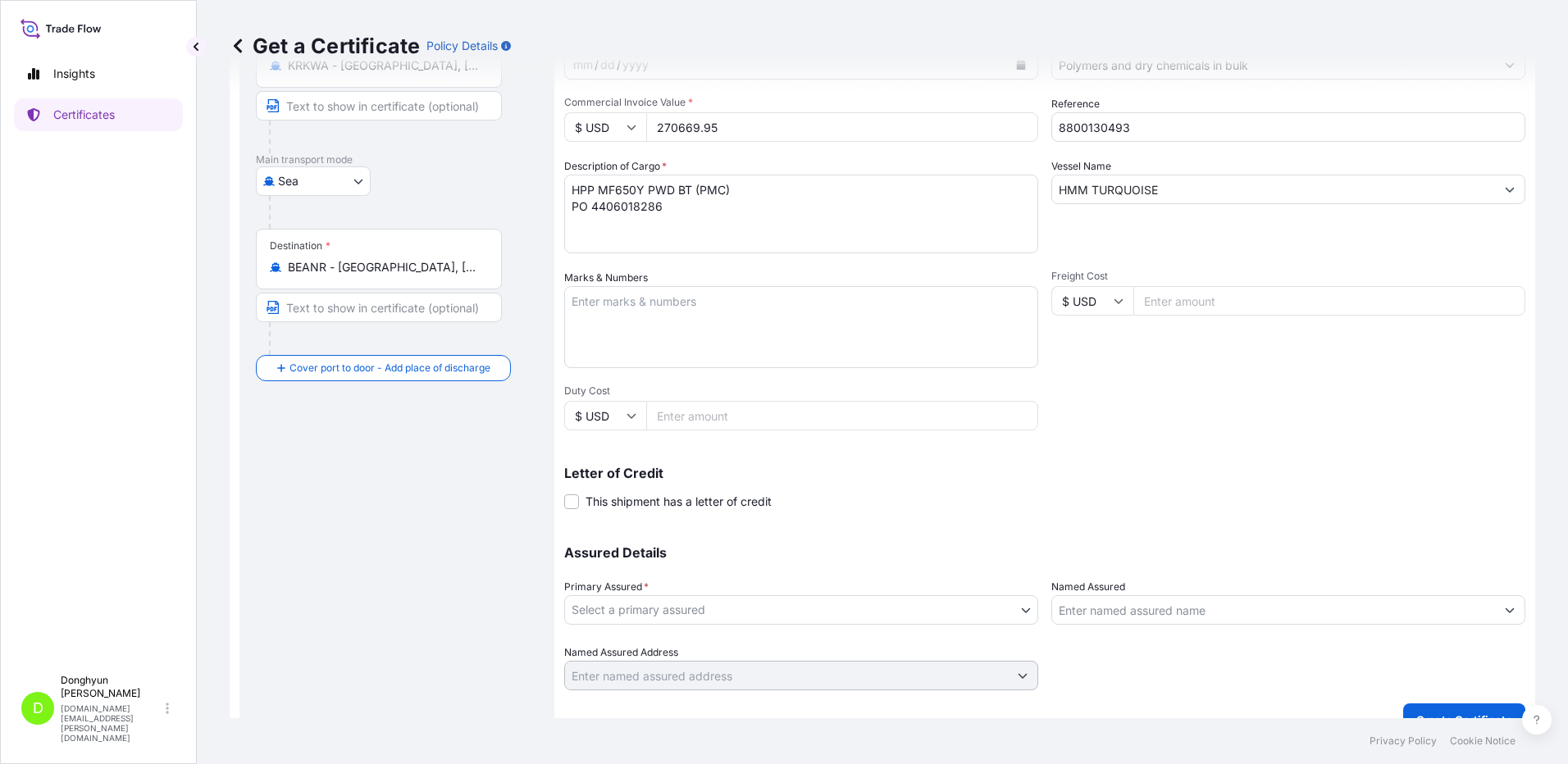
scroll to position [221, 0]
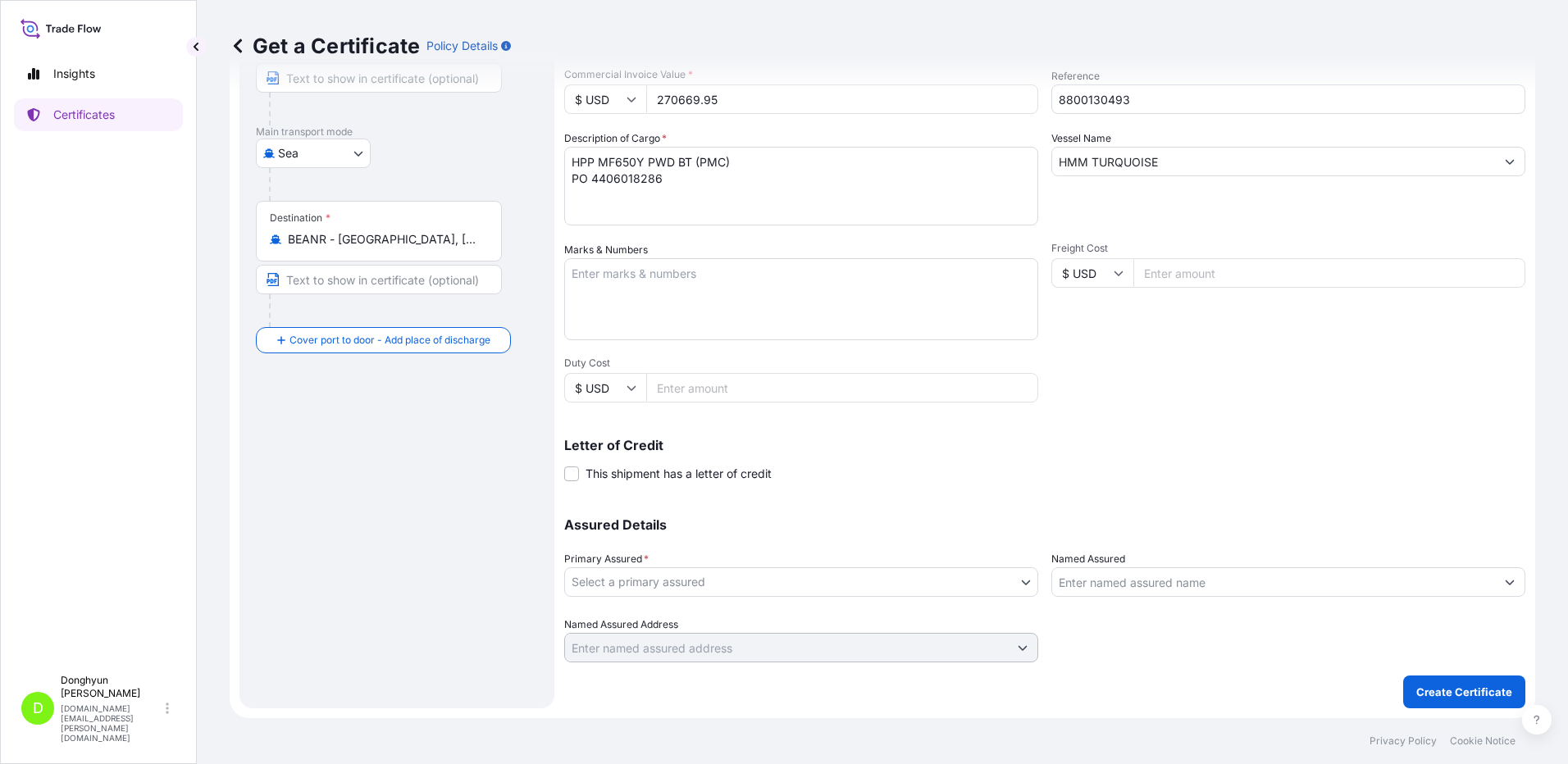
click at [650, 583] on body "Insights Certificates D [PERSON_NAME] [DOMAIN_NAME][EMAIL_ADDRESS][PERSON_NAME]…" at bounding box center [784, 382] width 1568 height 764
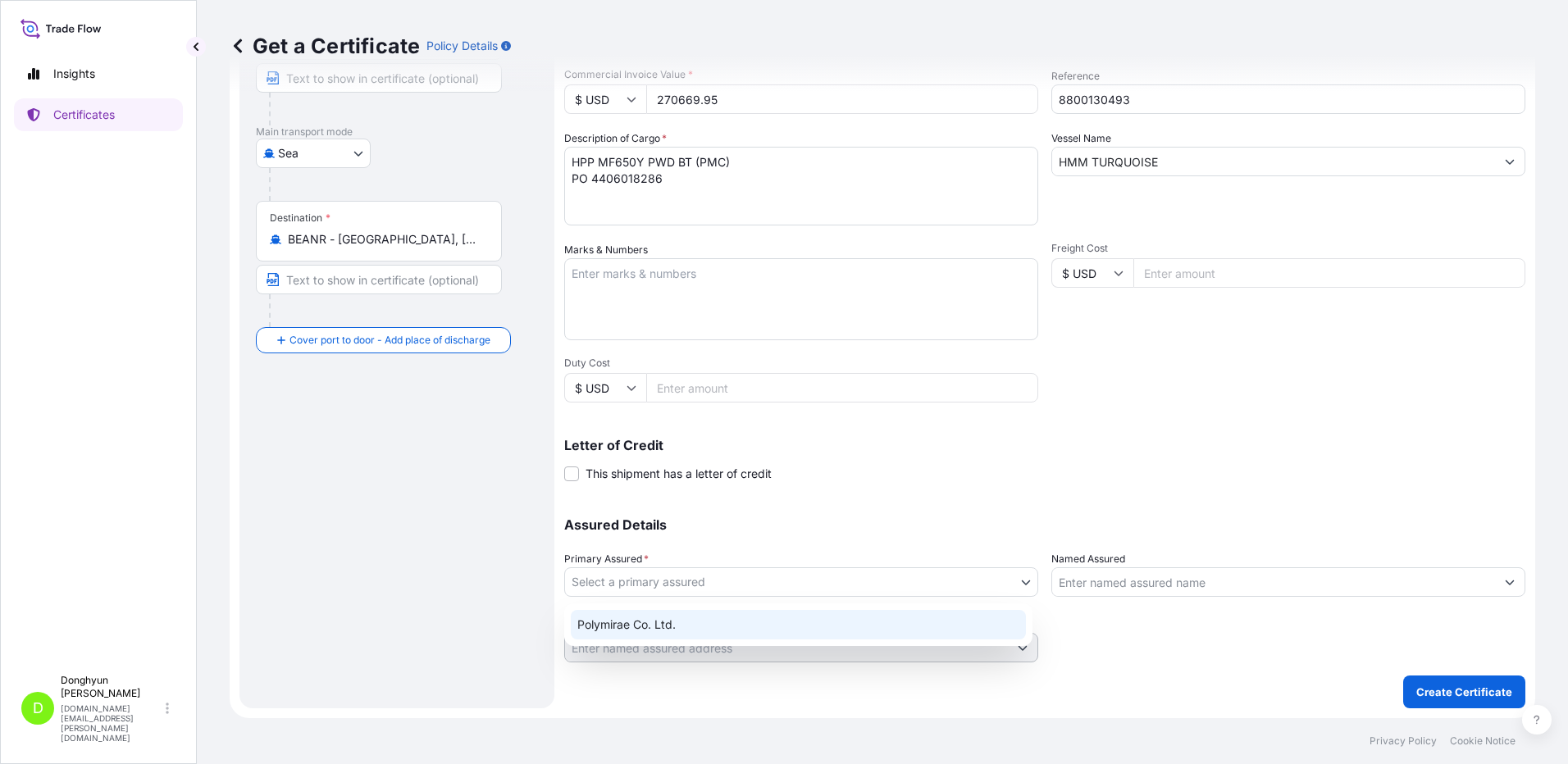
click at [646, 615] on div "Polymirae Co. Ltd." at bounding box center [797, 625] width 455 height 30
select select "32021"
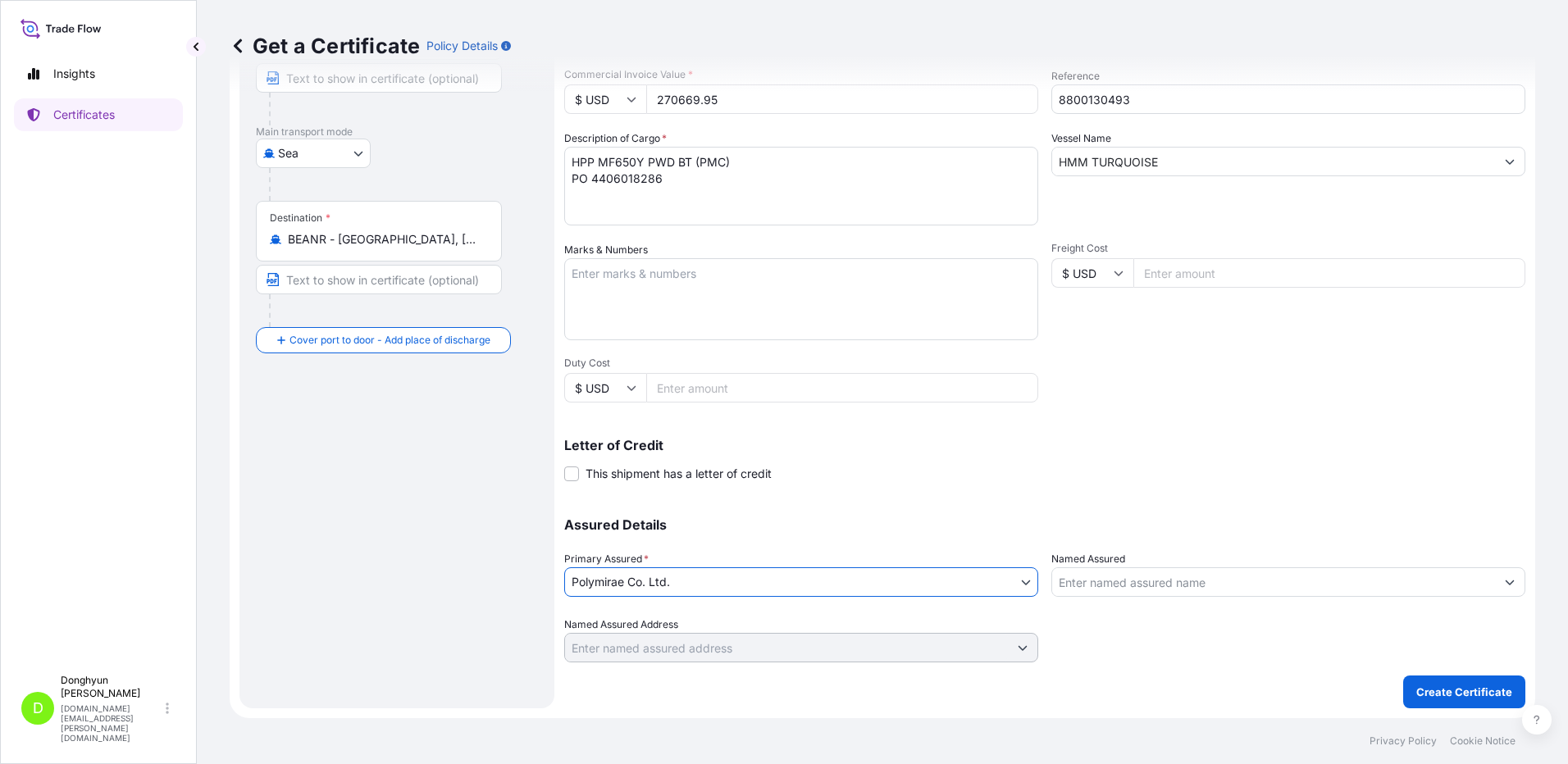
click at [1182, 420] on div "Letter of Credit This shipment has a letter of credit Letter of credit * Letter…" at bounding box center [1044, 450] width 961 height 63
click at [1151, 400] on div "Shipment Details Issue date * [DATE] Date of Departure * [DATE] Date of Arrival…" at bounding box center [1044, 272] width 961 height 782
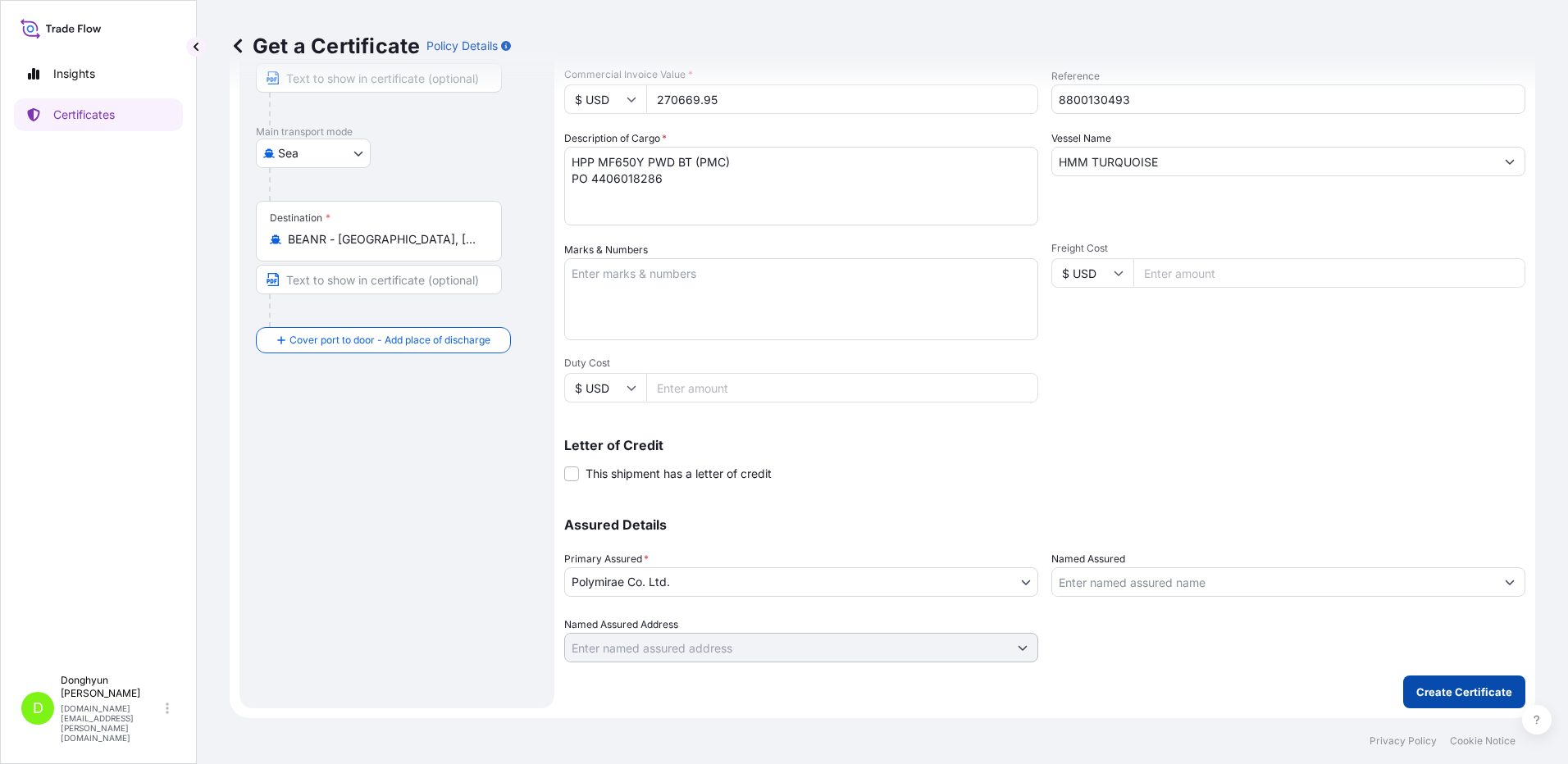
click at [1423, 695] on p "Create Certificate" at bounding box center [1464, 692] width 96 height 17
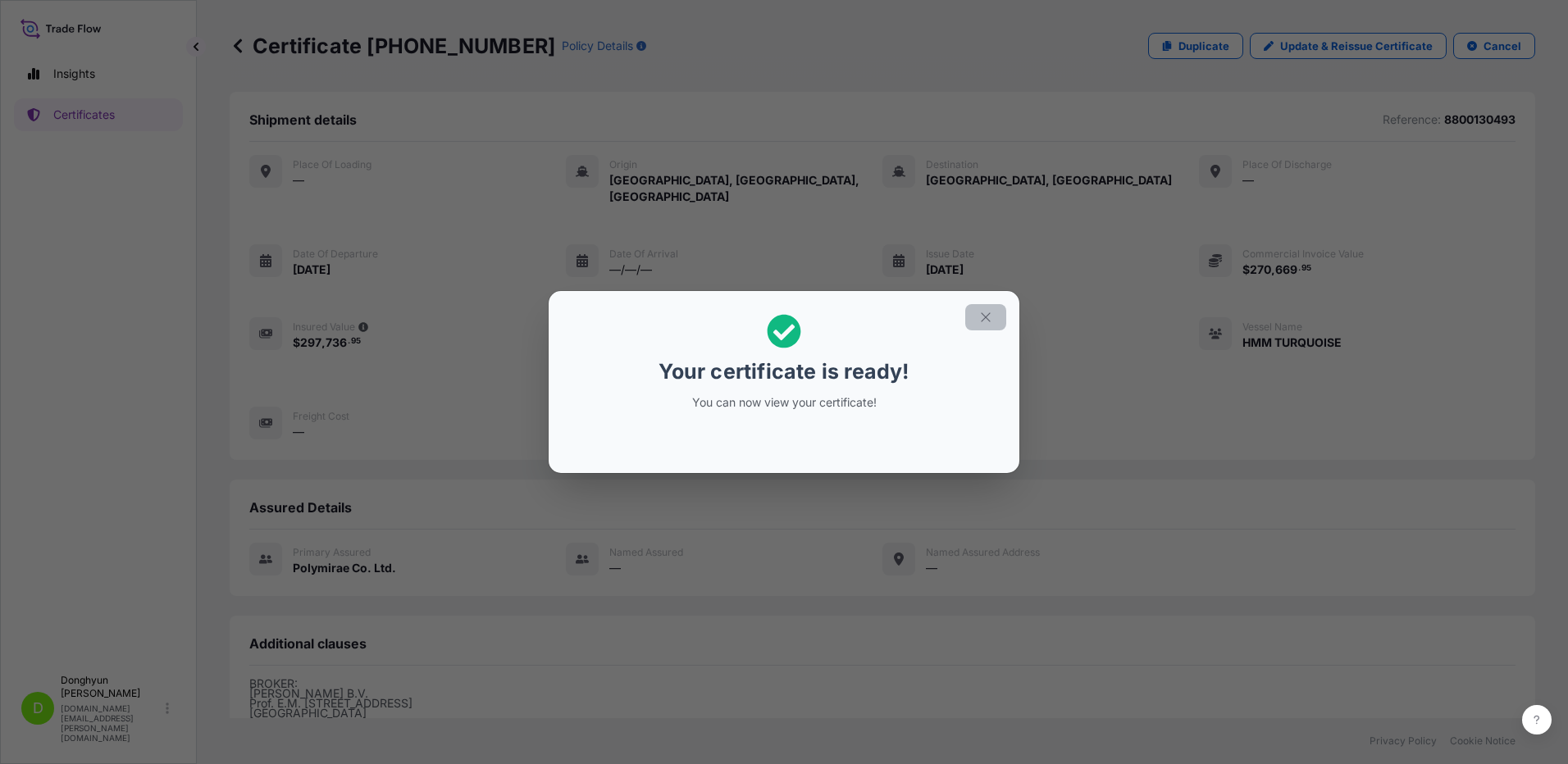
click at [979, 313] on icon "button" at bounding box center [985, 317] width 15 height 15
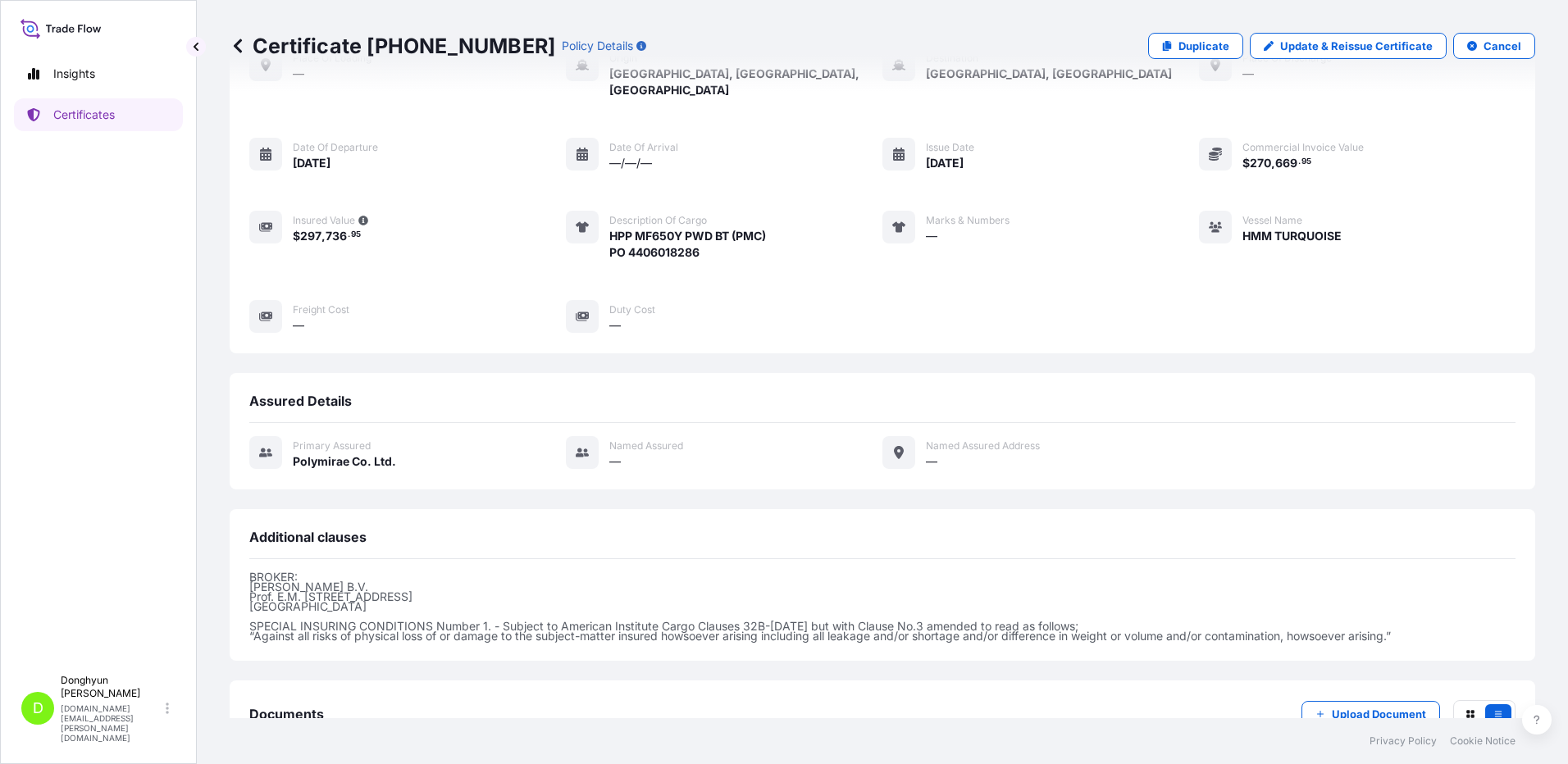
scroll to position [206, 0]
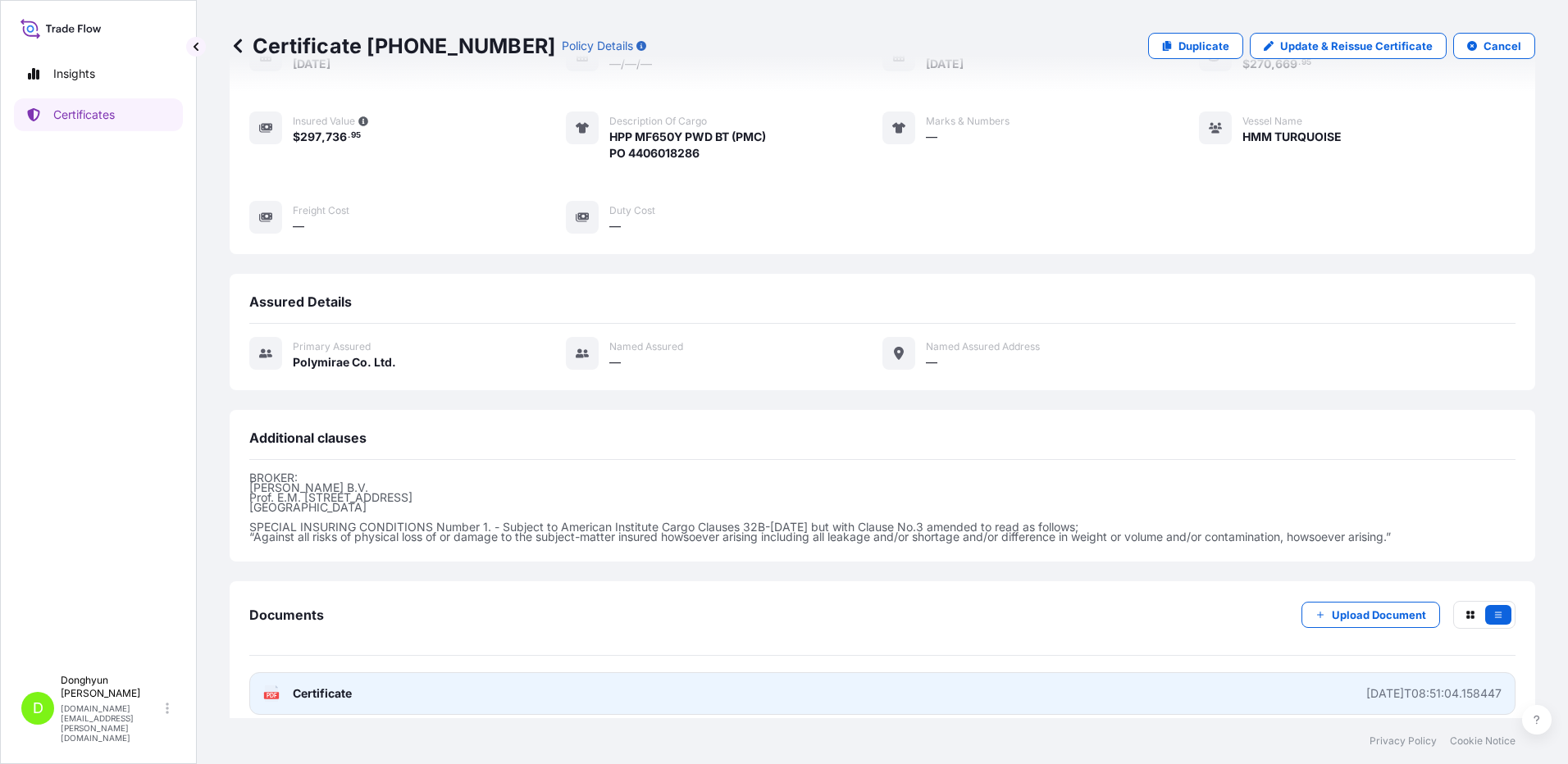
click at [309, 685] on span "Certificate" at bounding box center [321, 693] width 59 height 17
